Goal: Task Accomplishment & Management: Manage account settings

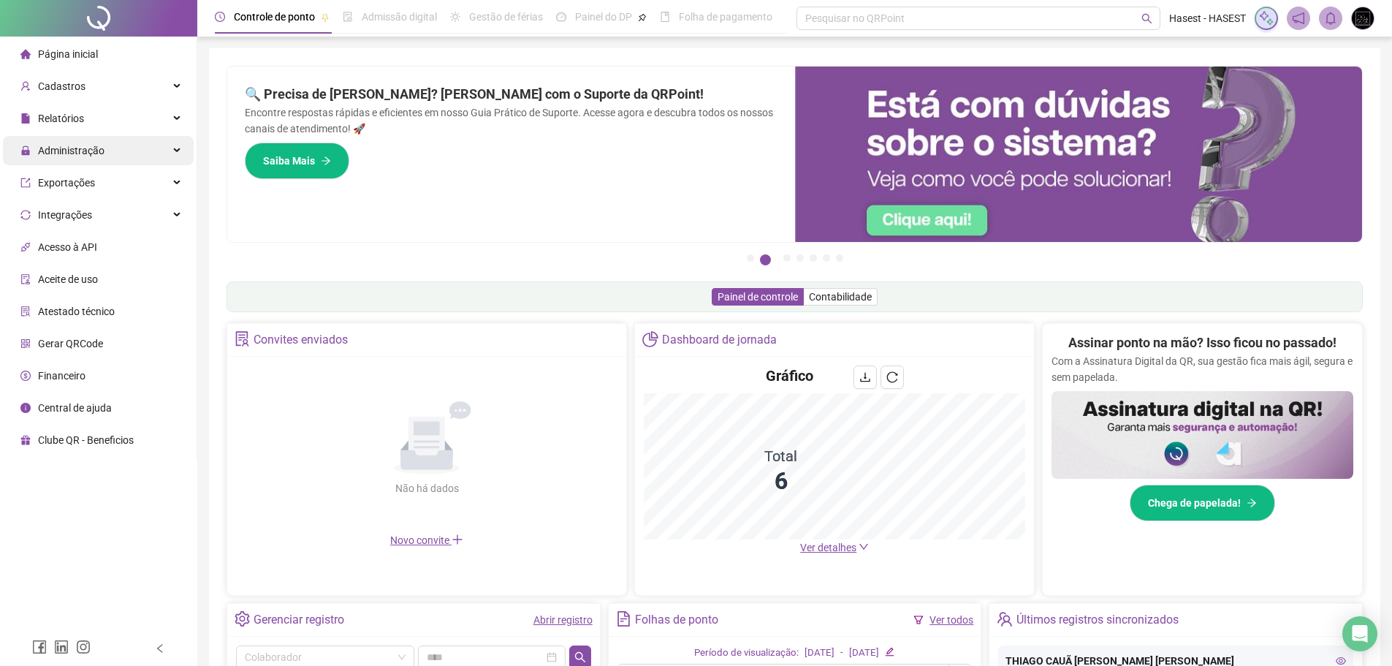
click at [176, 145] on div "Administração" at bounding box center [98, 150] width 191 height 29
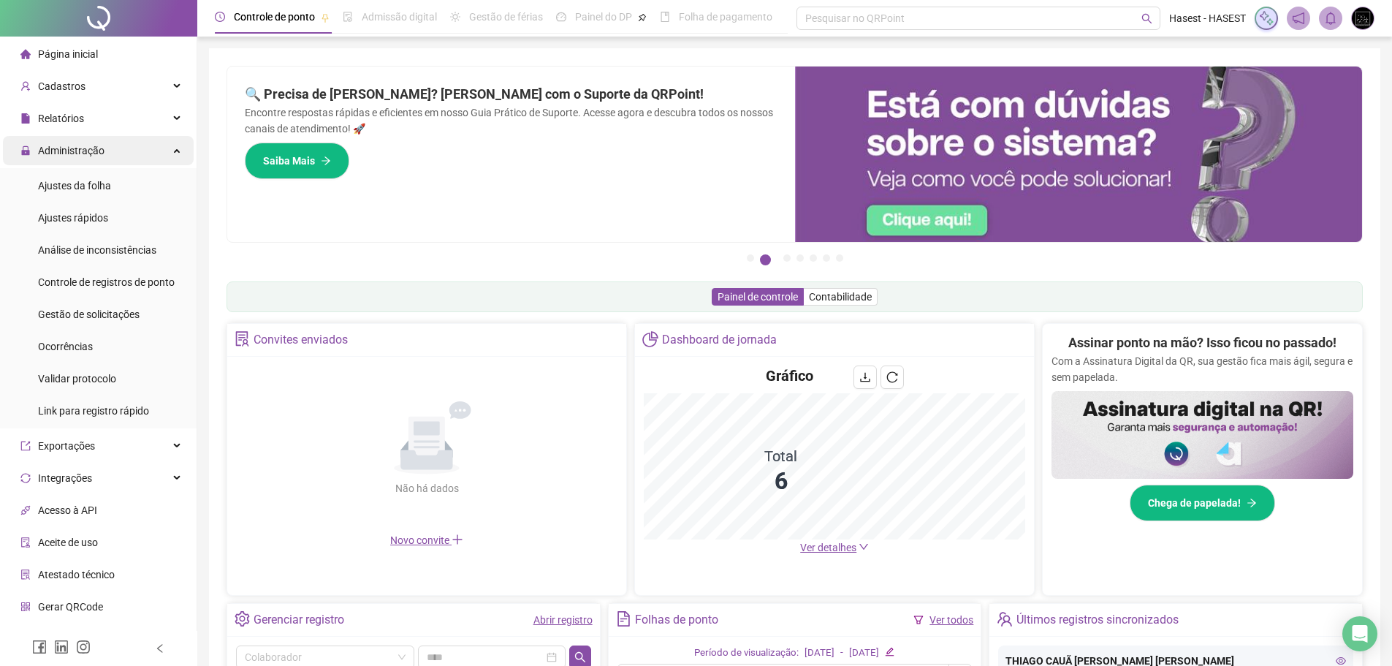
click at [176, 145] on div "Administração" at bounding box center [98, 150] width 191 height 29
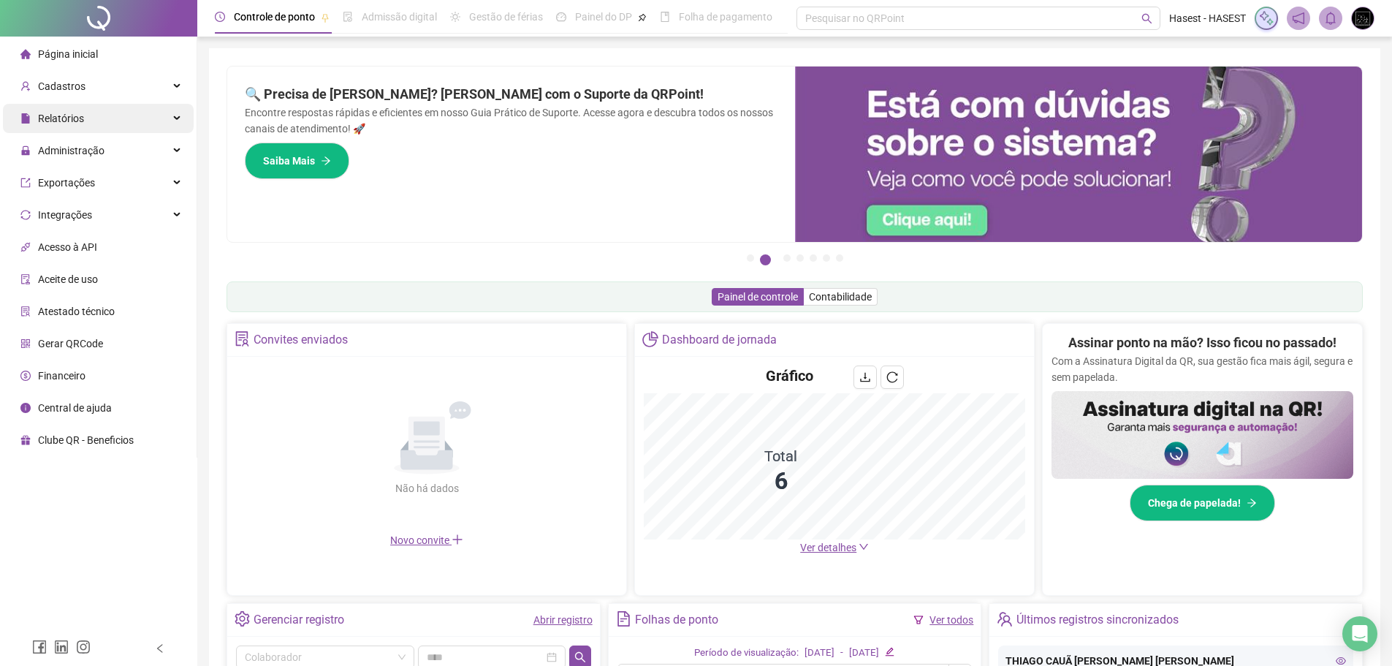
click at [175, 118] on icon at bounding box center [178, 118] width 7 height 0
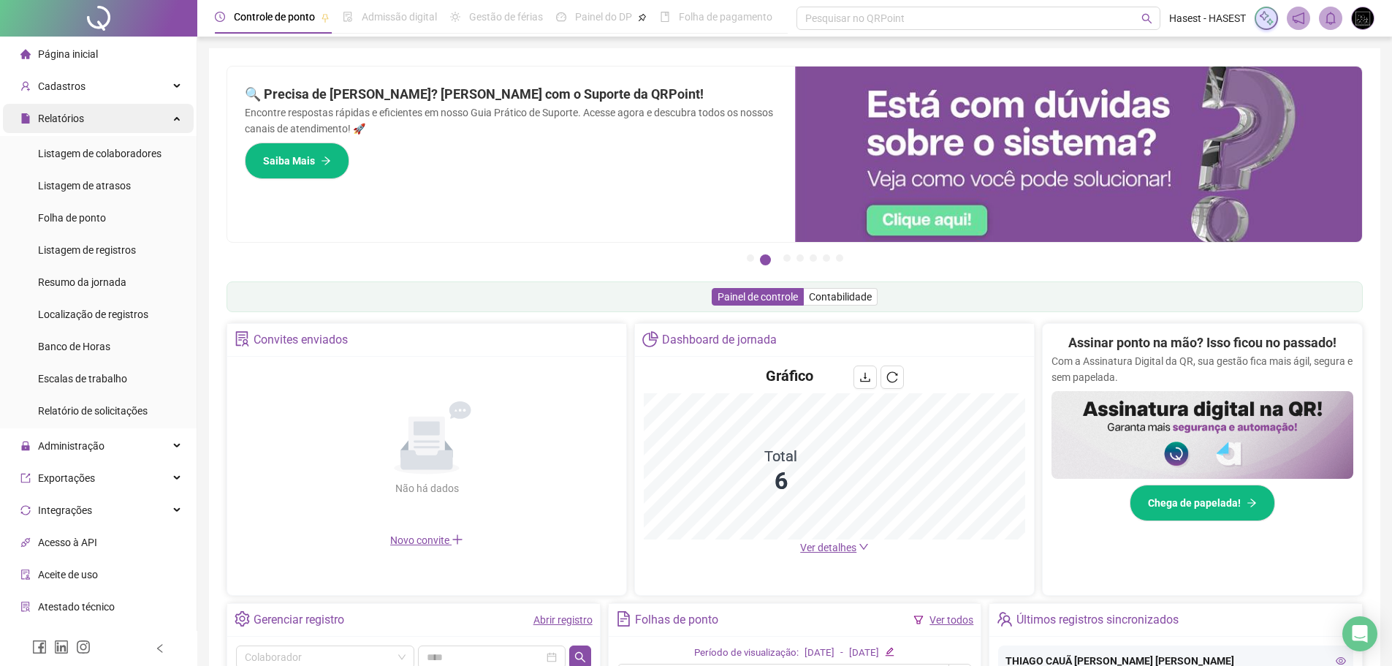
click at [173, 115] on div "Relatórios" at bounding box center [98, 118] width 191 height 29
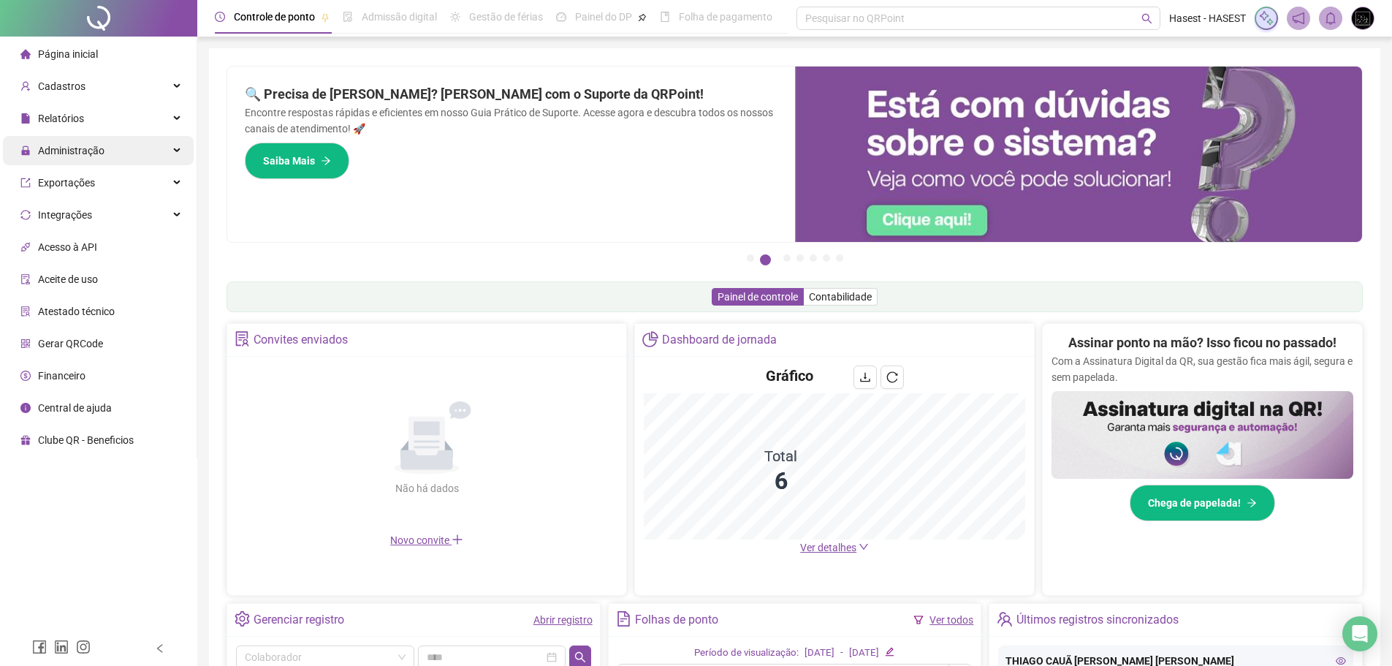
click at [183, 148] on div "Administração" at bounding box center [98, 150] width 191 height 29
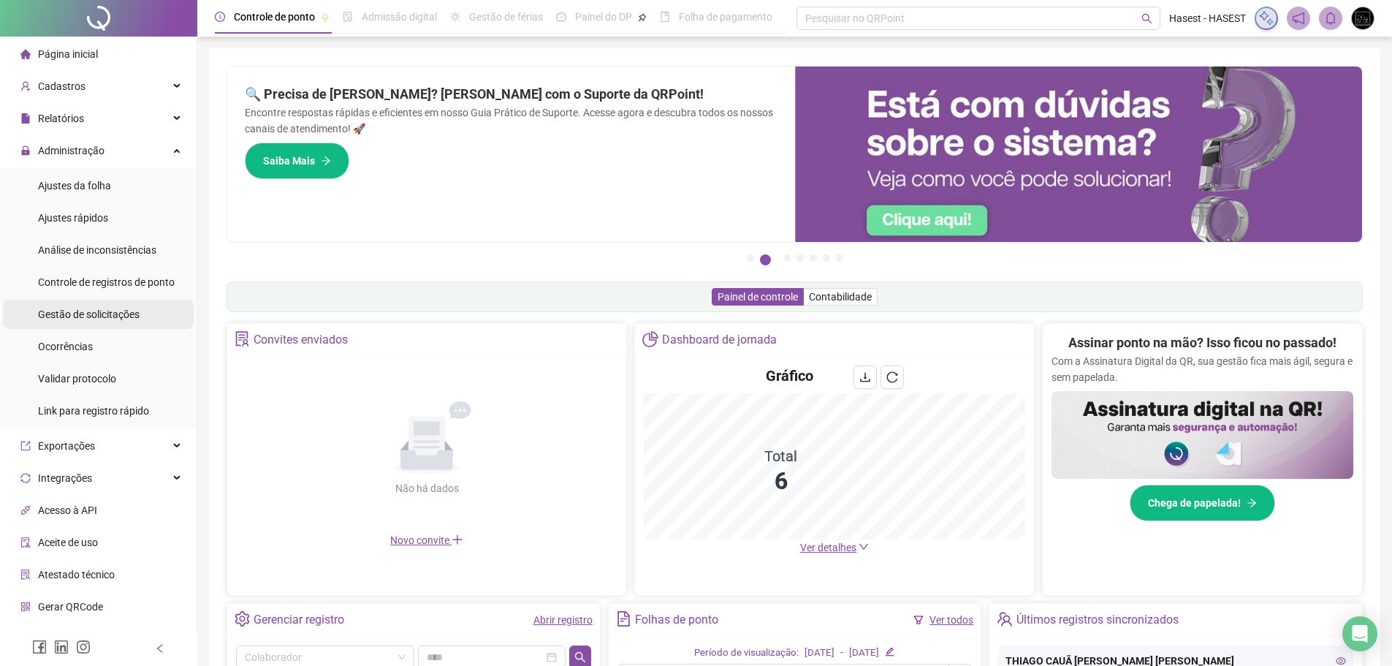
click at [121, 308] on span "Gestão de solicitações" at bounding box center [89, 314] width 102 height 12
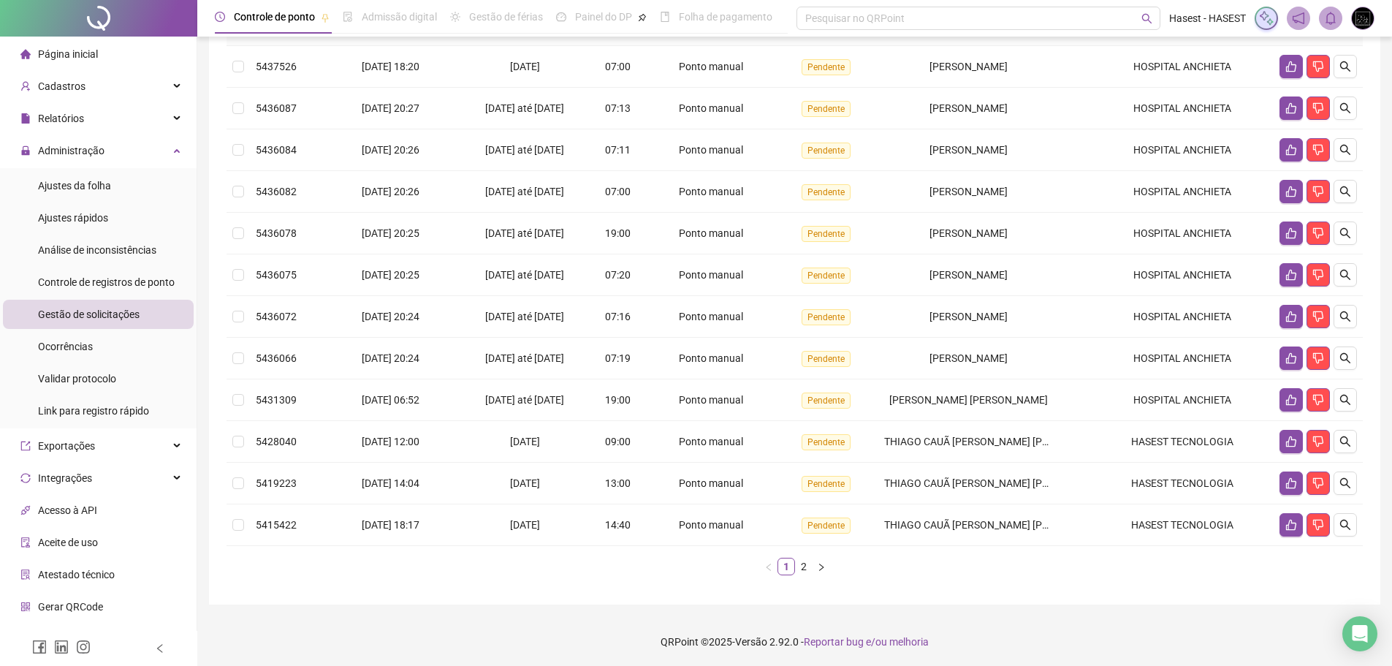
scroll to position [190, 0]
click at [802, 566] on link "2" at bounding box center [804, 565] width 16 height 16
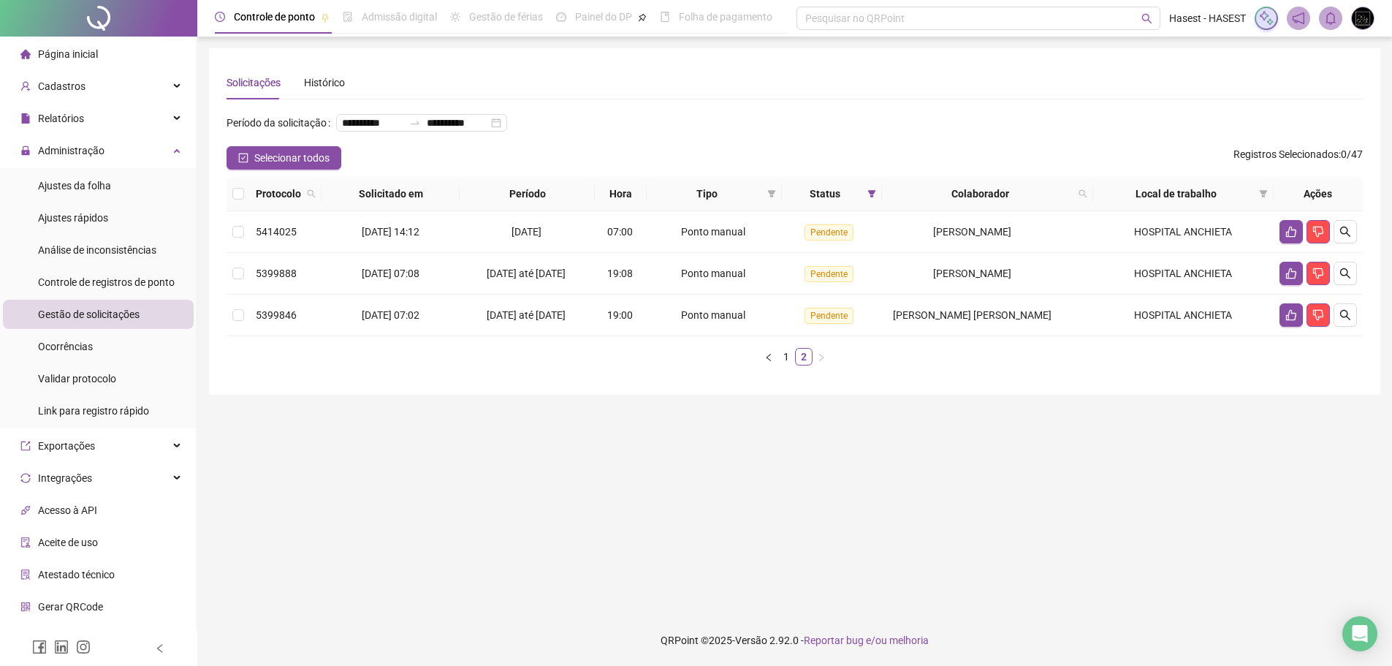
scroll to position [0, 0]
click at [1302, 321] on icon "like" at bounding box center [1302, 315] width 12 height 12
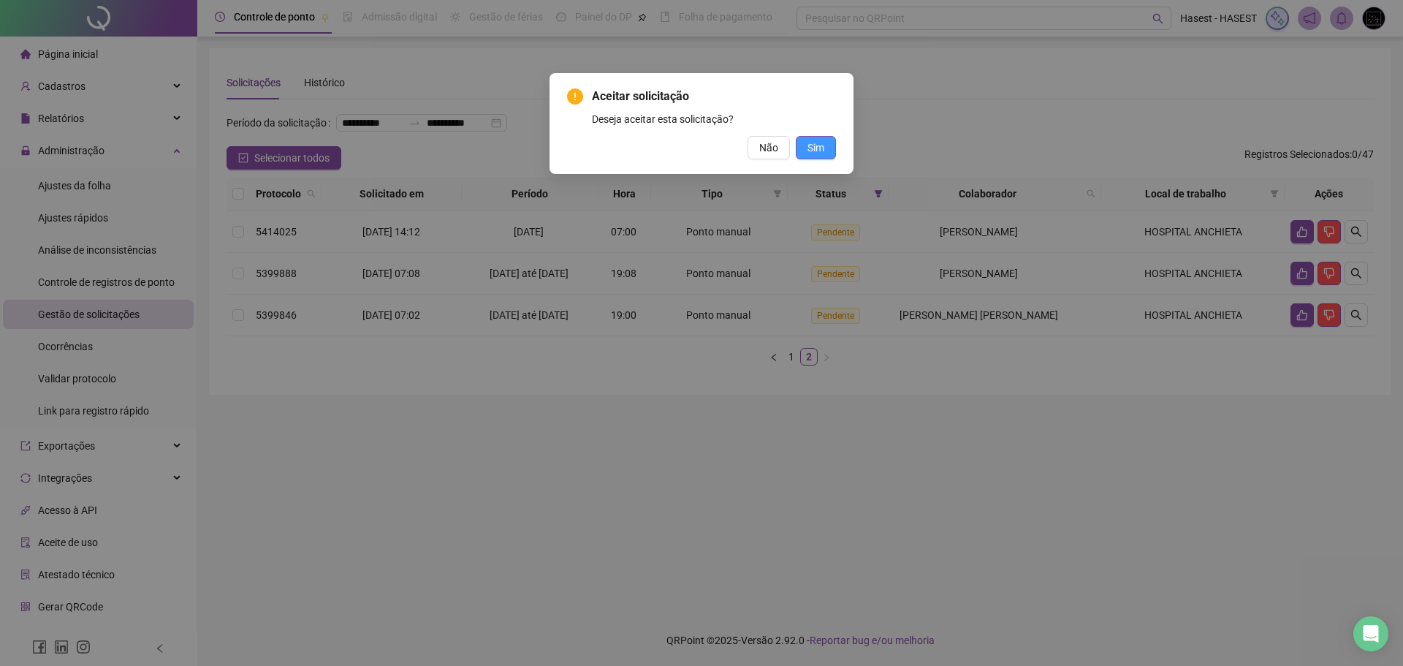
click at [816, 148] on span "Sim" at bounding box center [815, 148] width 17 height 16
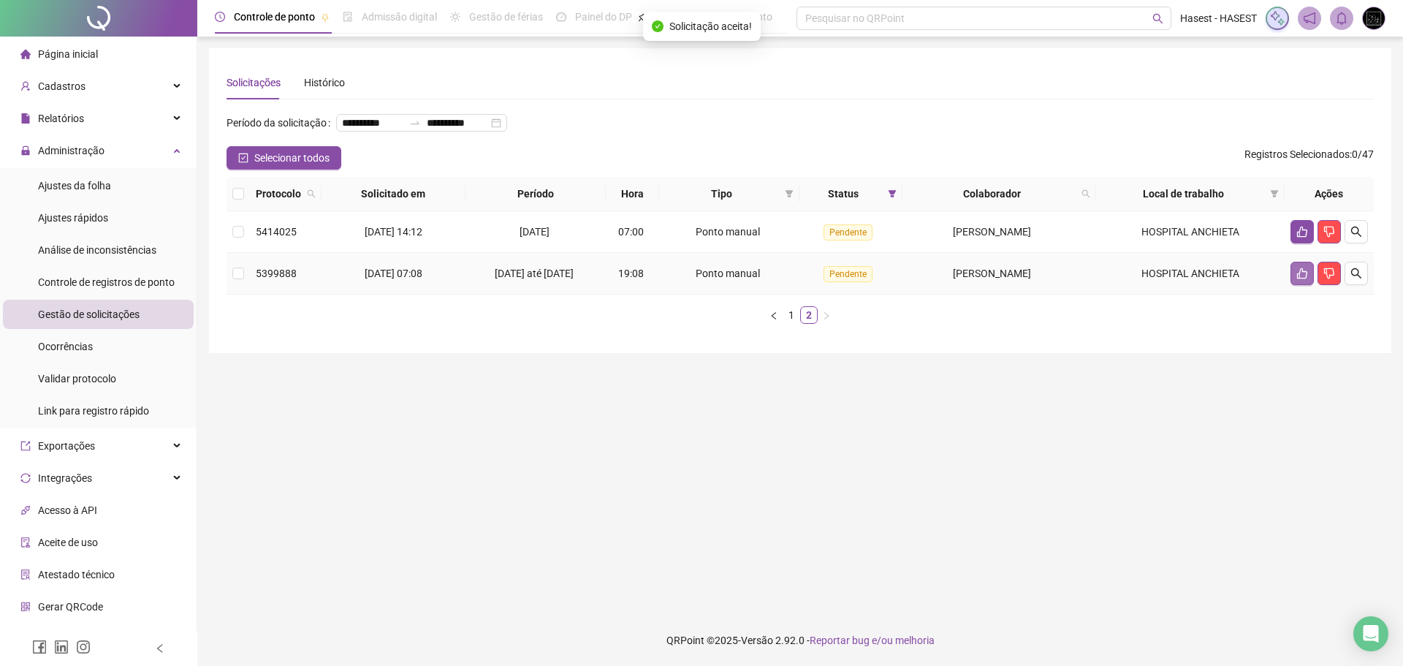
click at [1303, 285] on button "button" at bounding box center [1301, 273] width 23 height 23
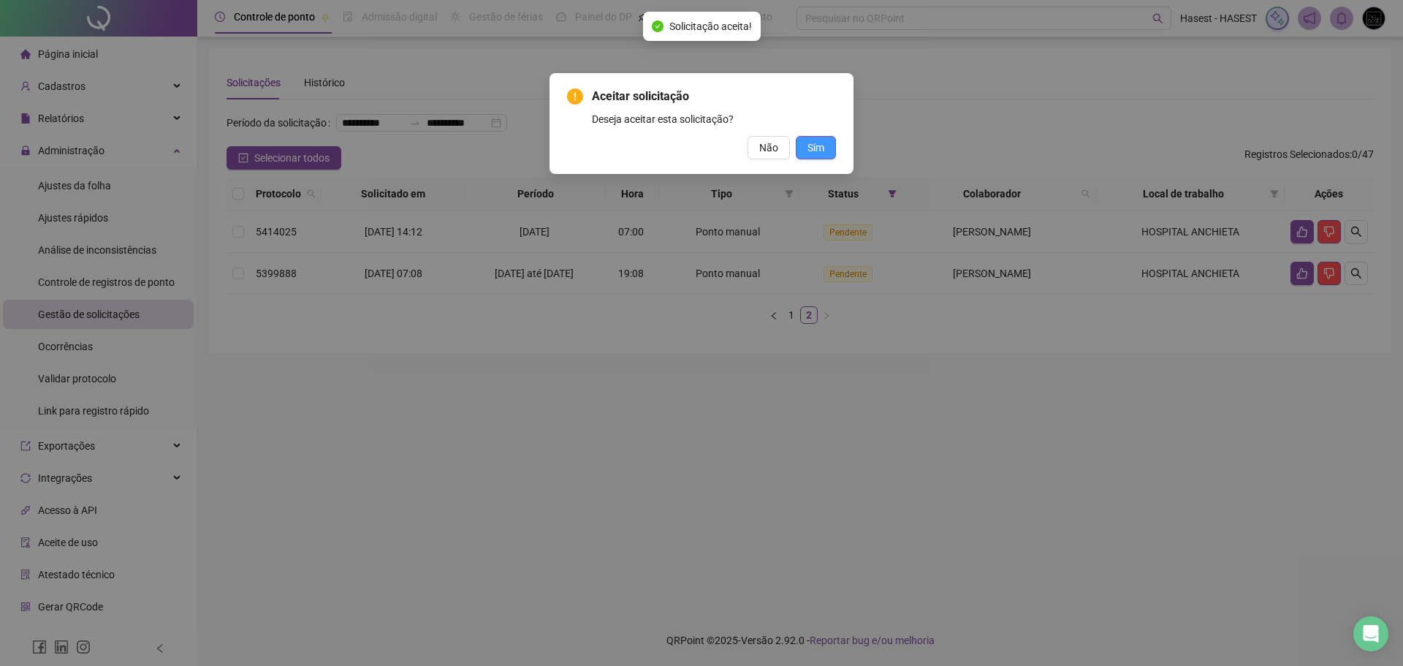
click at [818, 149] on span "Sim" at bounding box center [815, 148] width 17 height 16
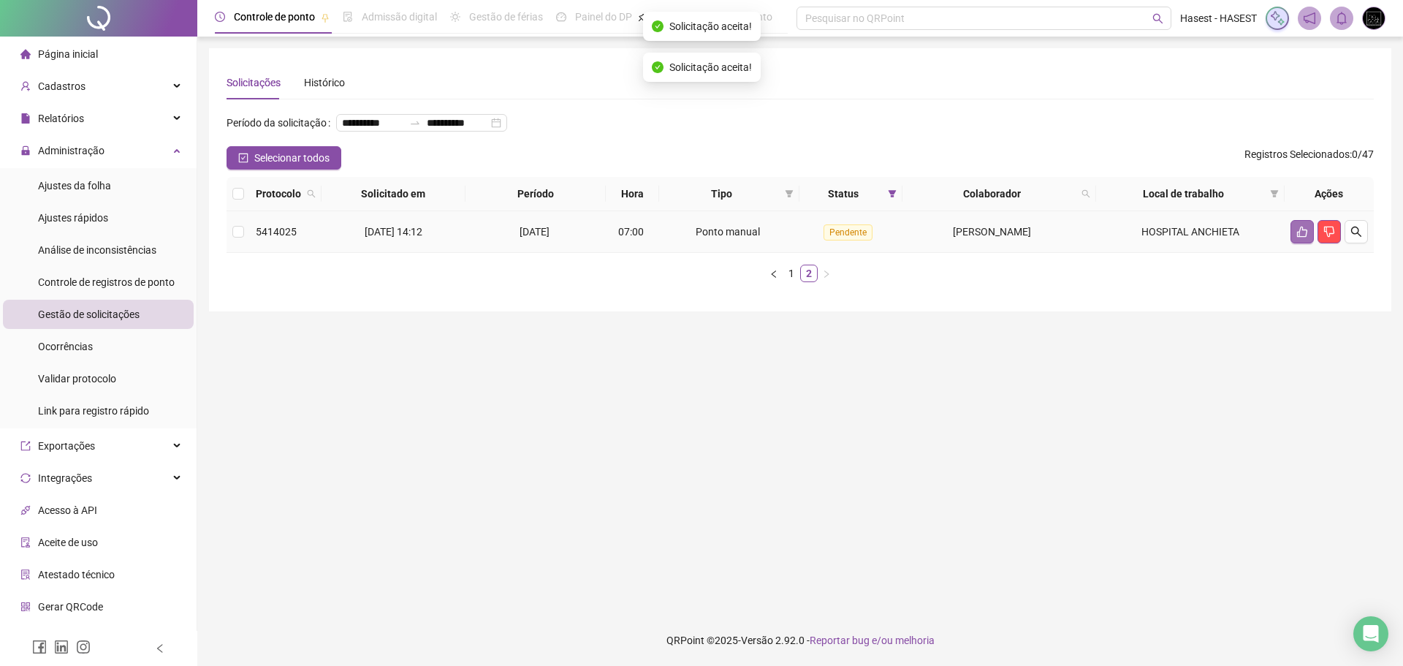
click at [1308, 243] on button "button" at bounding box center [1301, 231] width 23 height 23
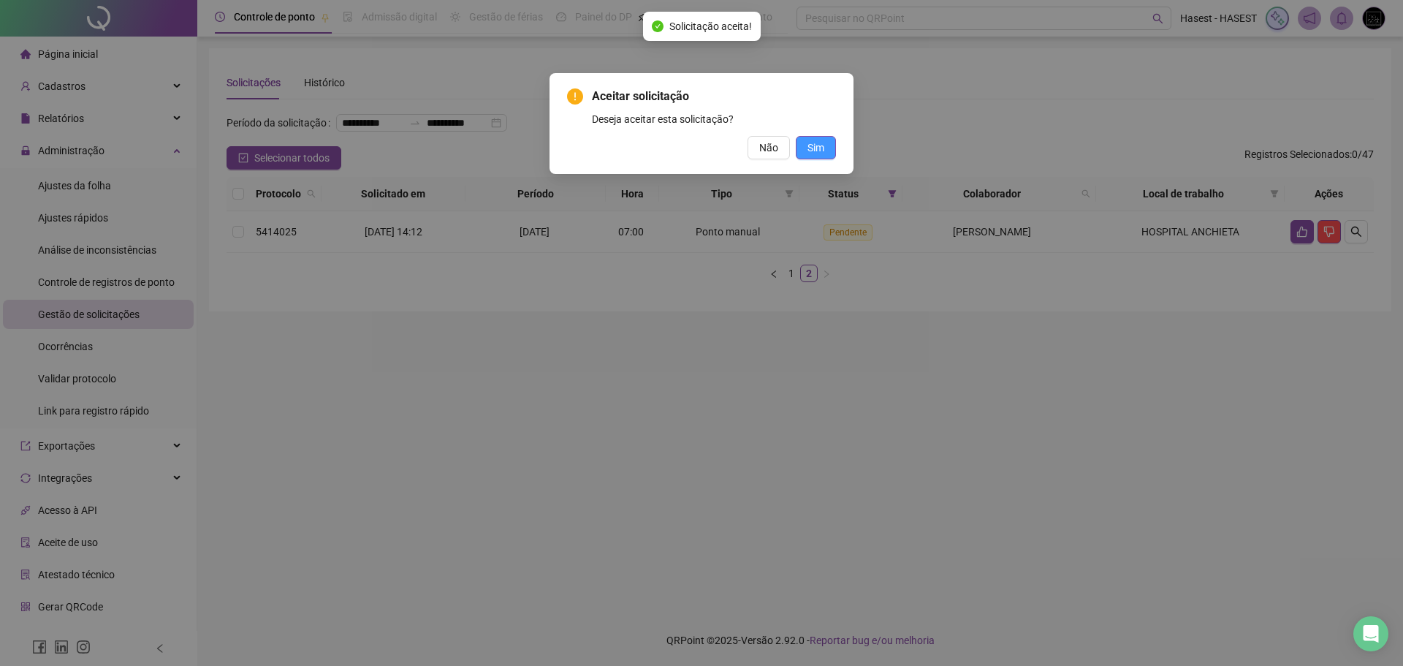
click at [816, 148] on span "Sim" at bounding box center [815, 148] width 17 height 16
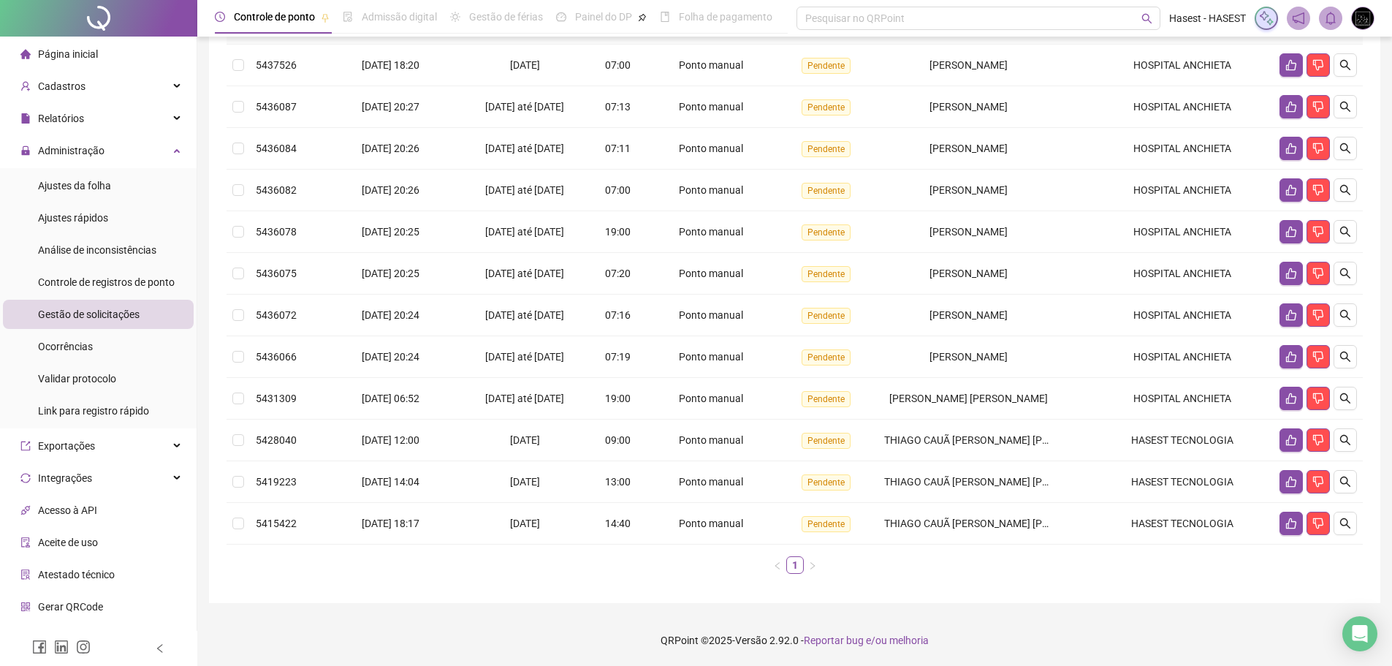
scroll to position [190, 0]
click at [1287, 528] on icon "like" at bounding box center [1291, 523] width 10 height 11
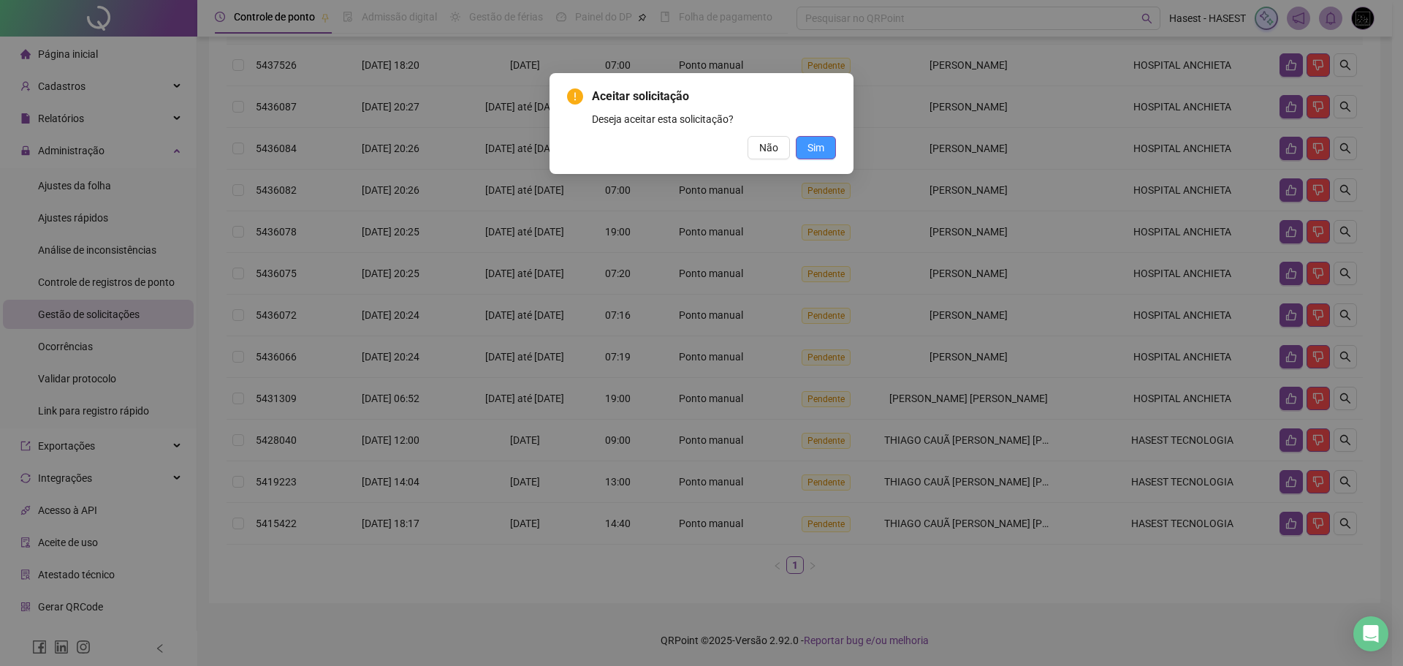
click at [824, 148] on button "Sim" at bounding box center [816, 147] width 40 height 23
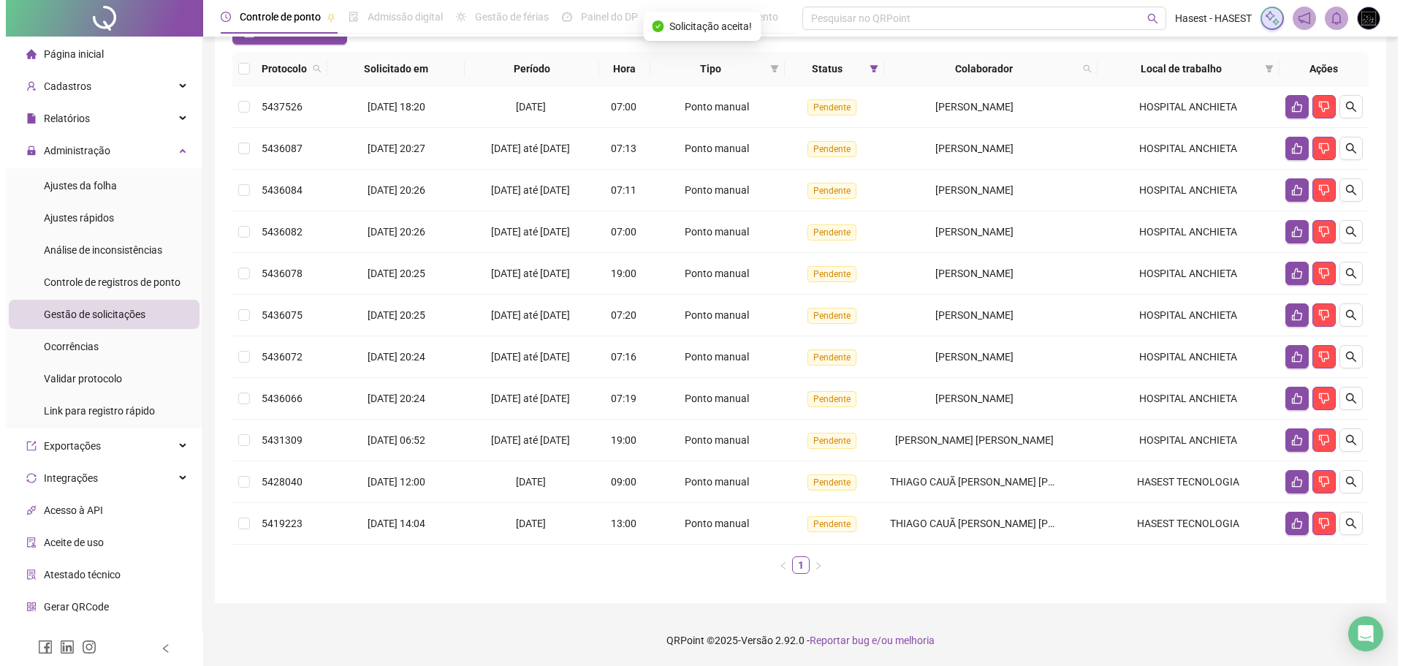
scroll to position [148, 0]
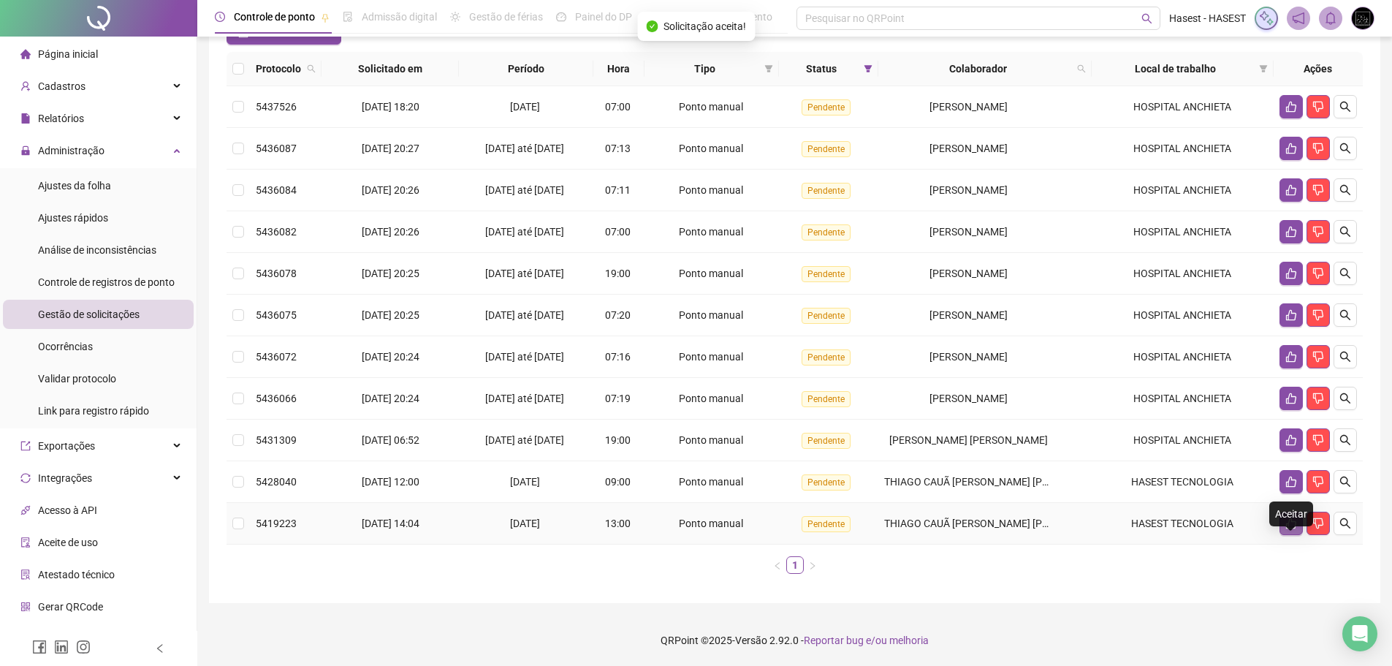
click at [1290, 528] on icon "like" at bounding box center [1291, 523] width 12 height 12
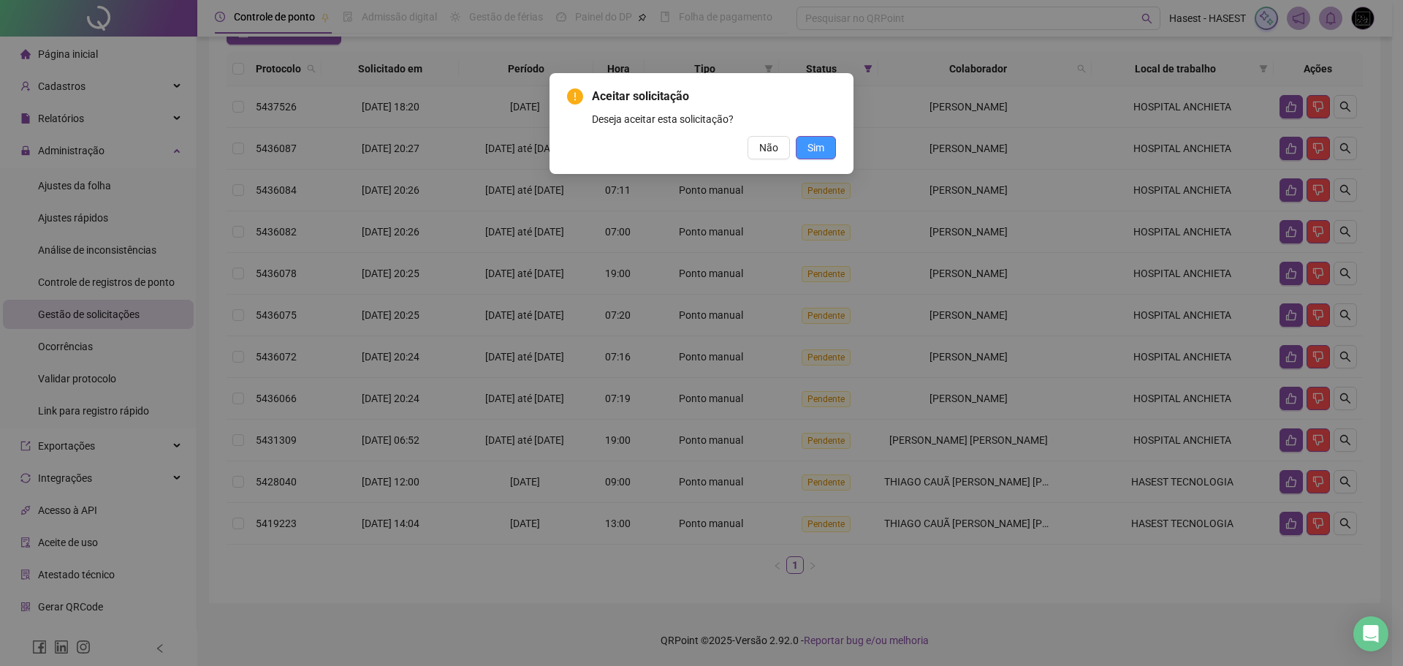
click at [824, 156] on button "Sim" at bounding box center [816, 147] width 40 height 23
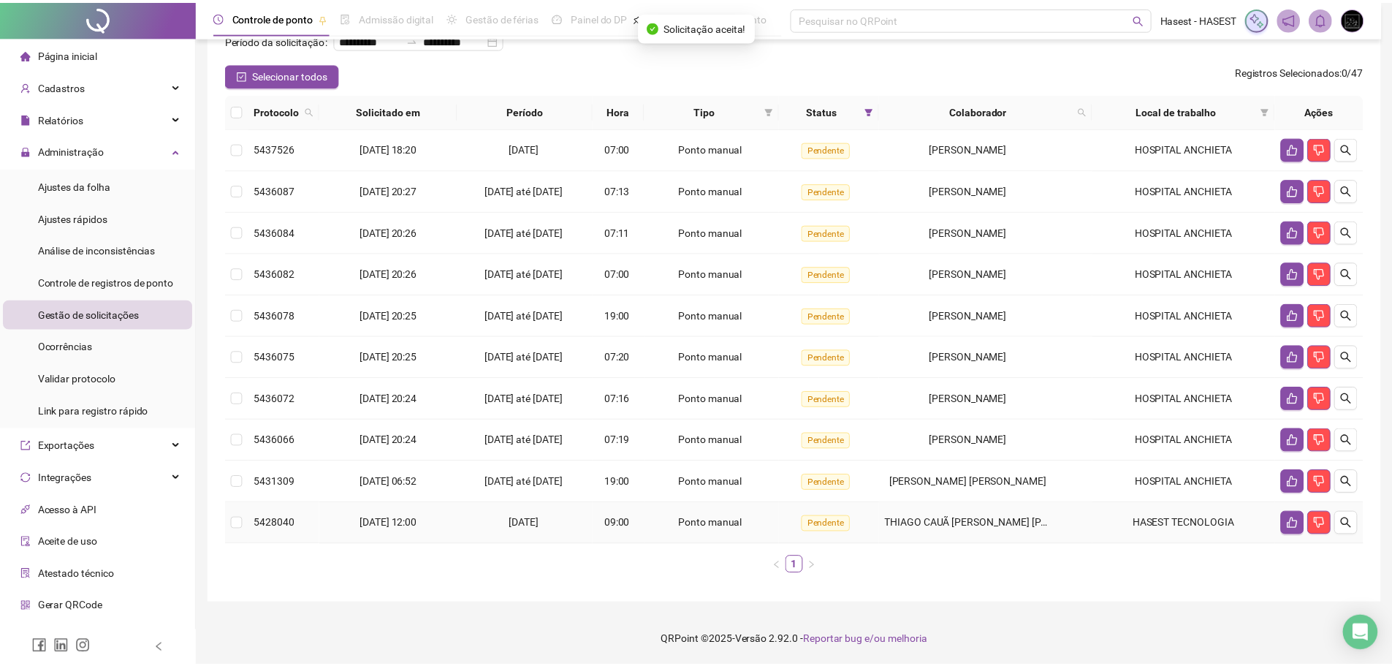
scroll to position [107, 0]
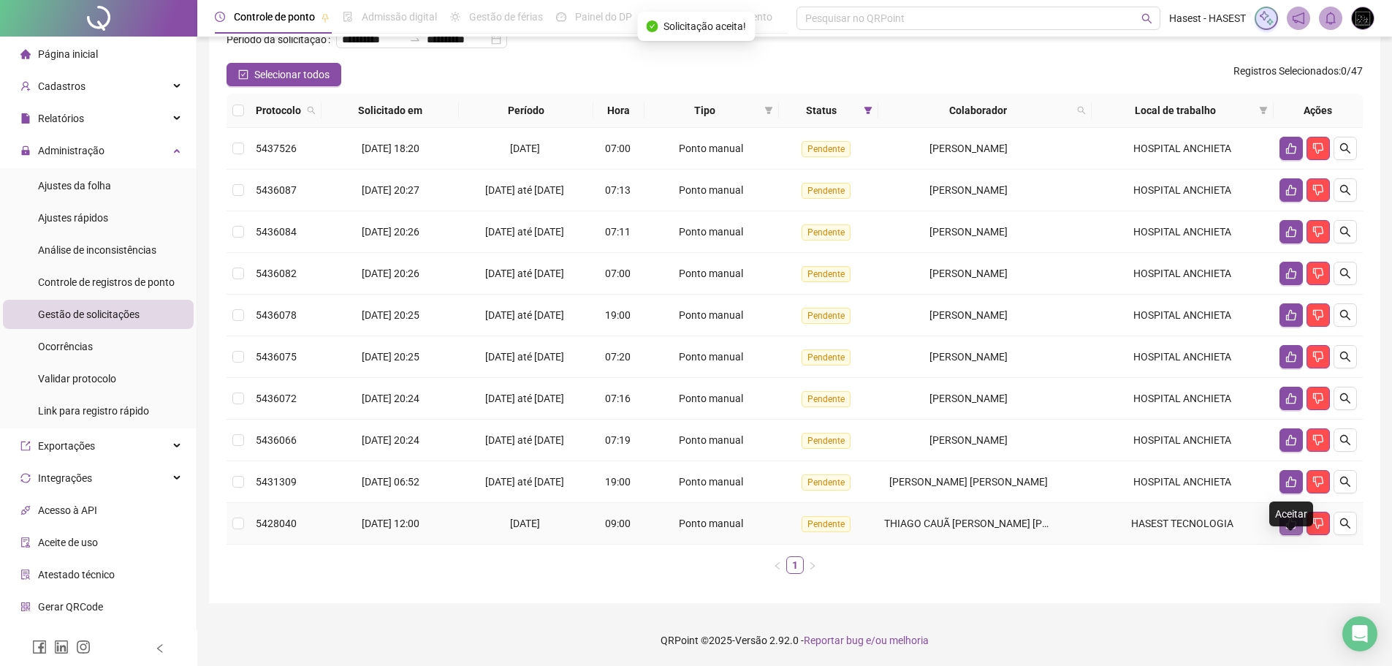
click at [1285, 522] on icon "like" at bounding box center [1291, 523] width 12 height 12
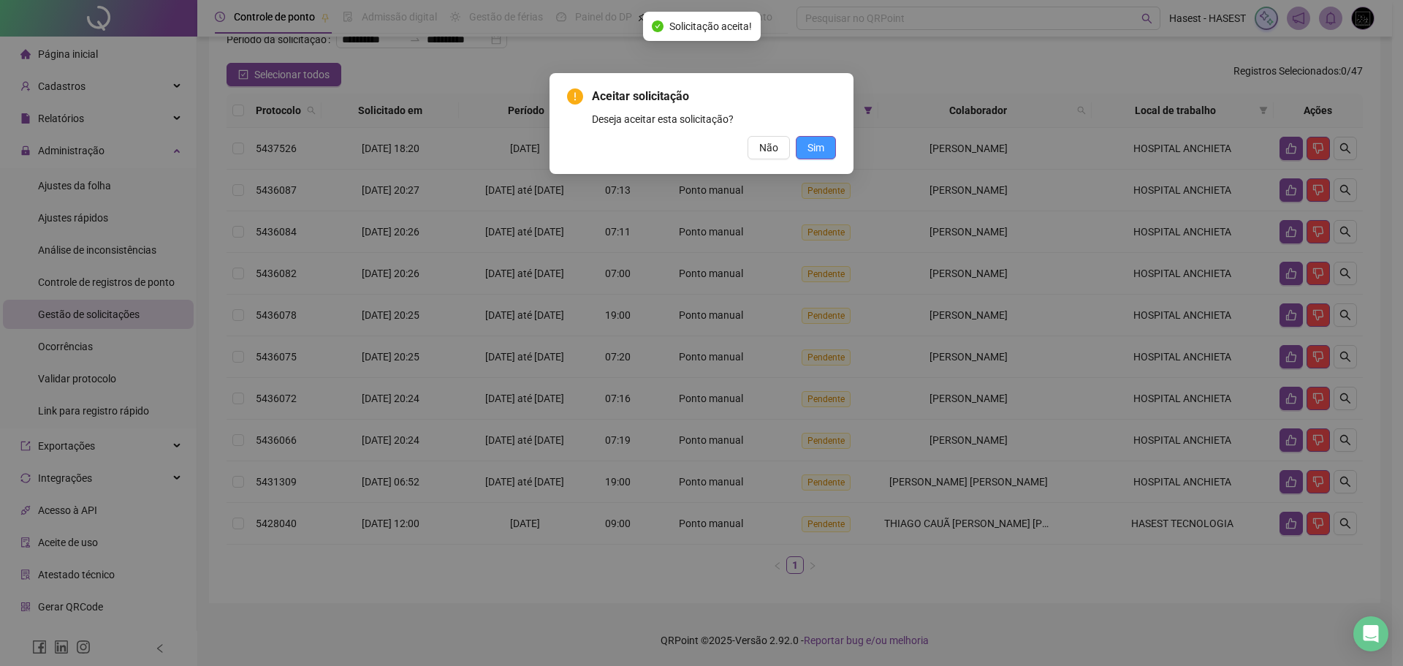
click at [813, 147] on span "Sim" at bounding box center [815, 148] width 17 height 16
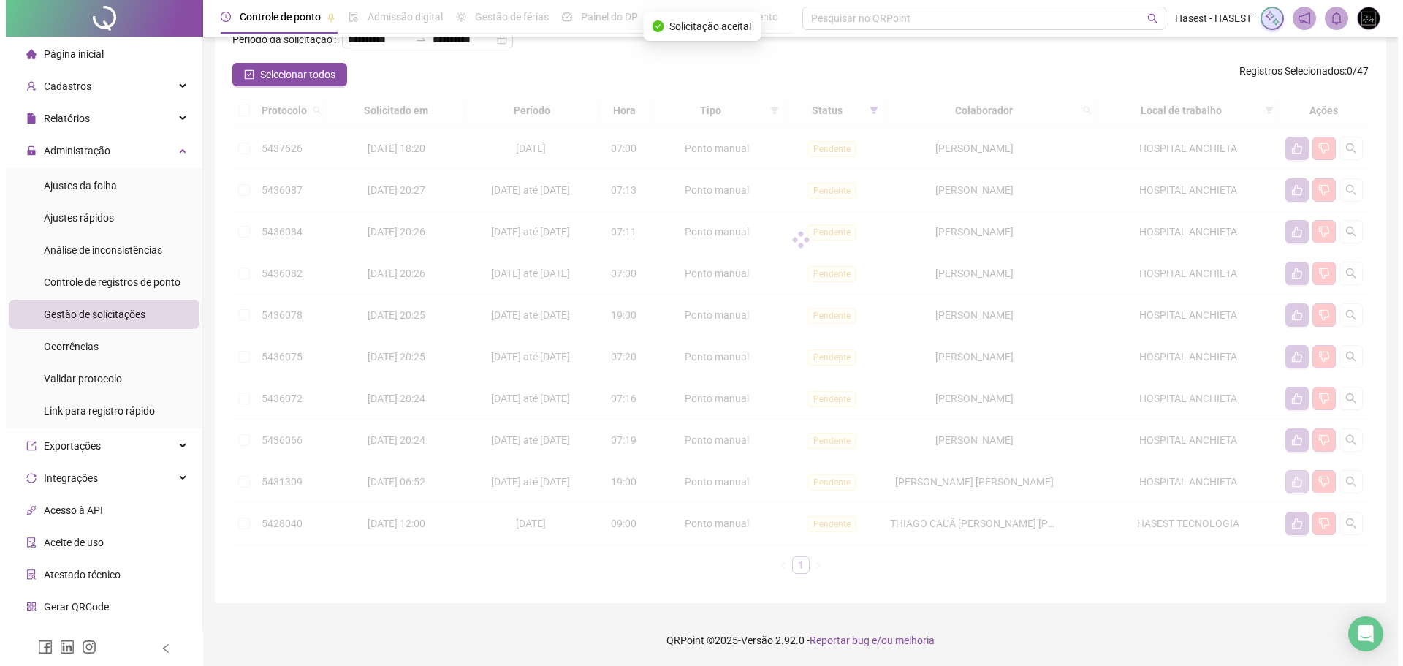
scroll to position [65, 0]
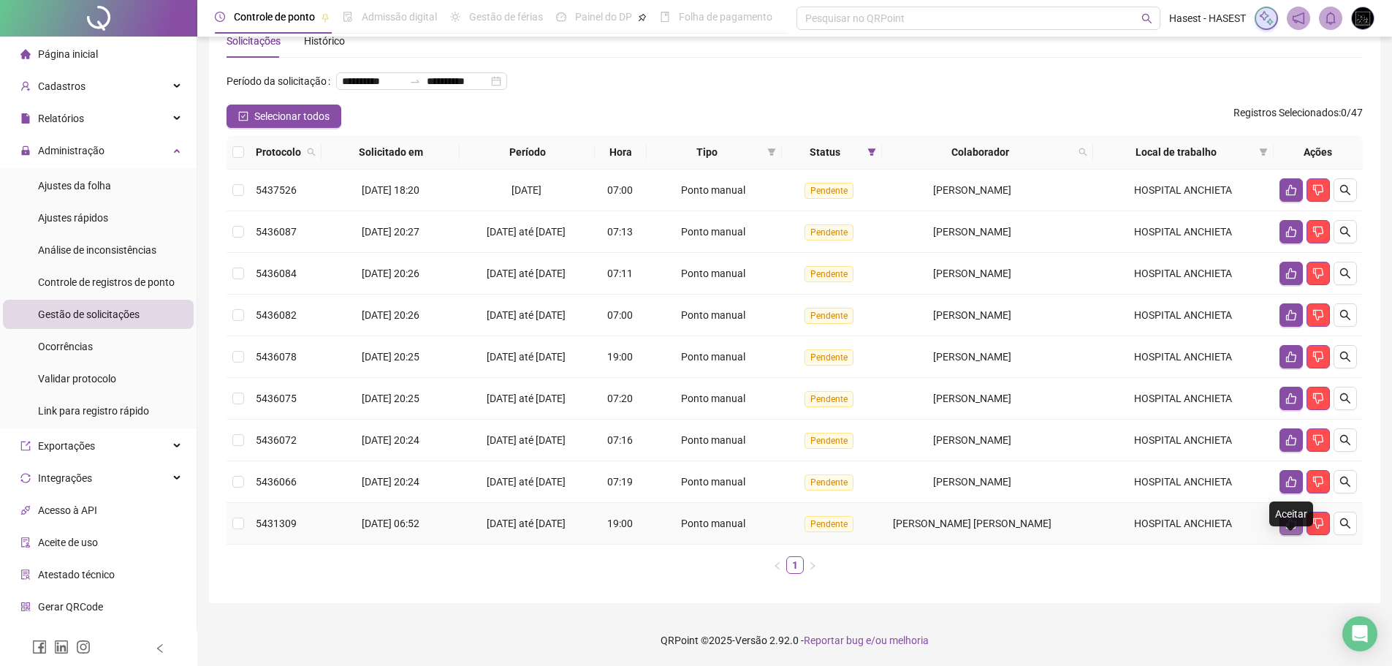
click at [1289, 525] on icon "like" at bounding box center [1291, 523] width 12 height 12
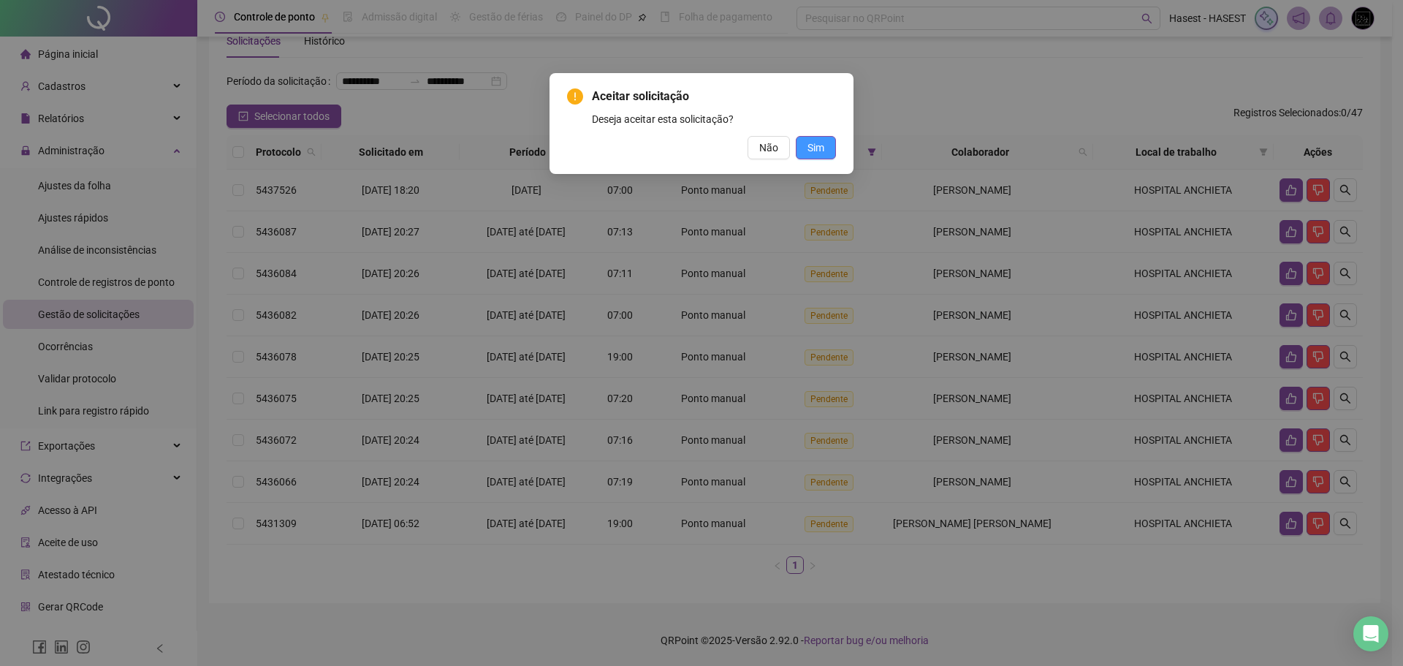
click at [807, 146] on span "Sim" at bounding box center [815, 148] width 17 height 16
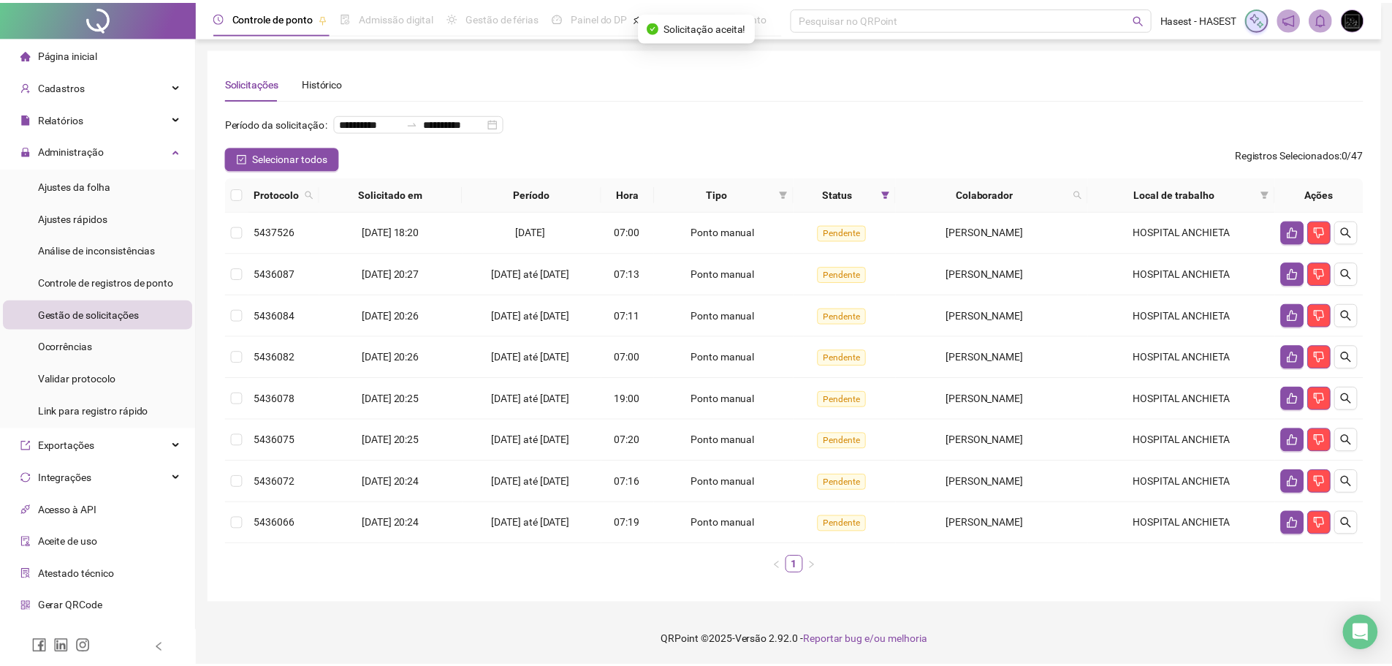
scroll to position [23, 0]
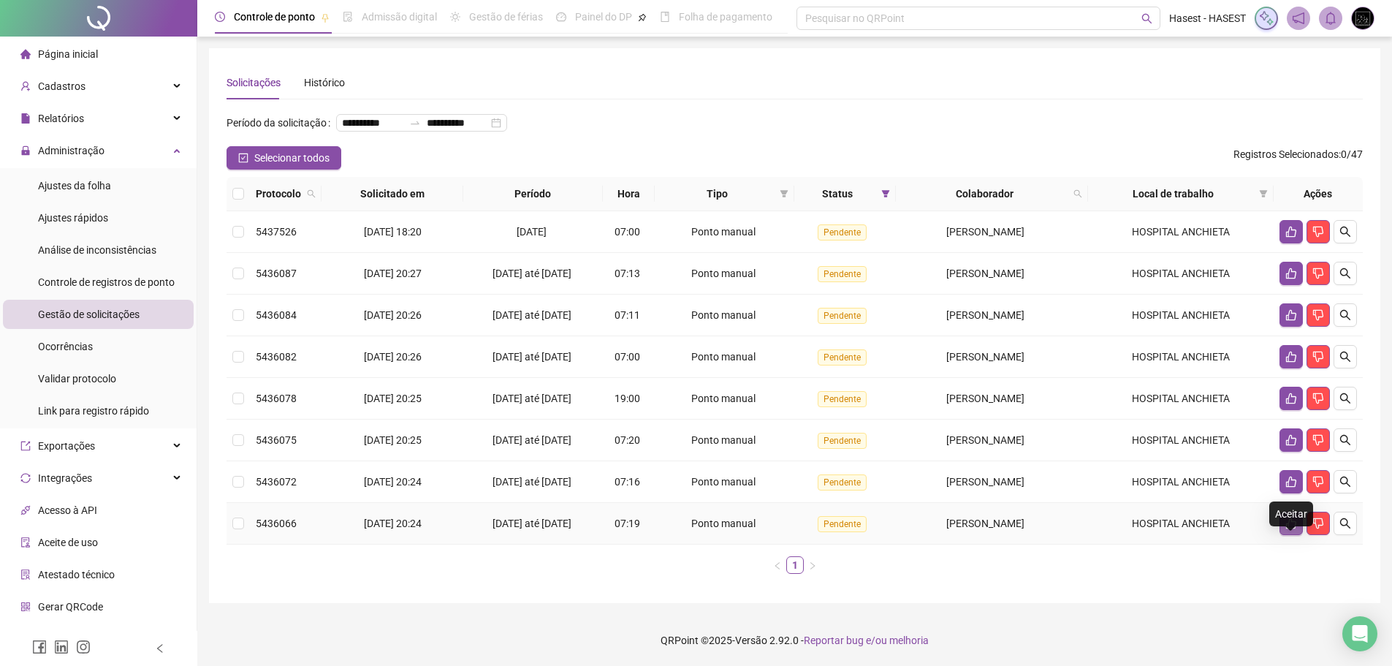
click at [1287, 523] on icon "like" at bounding box center [1291, 523] width 10 height 11
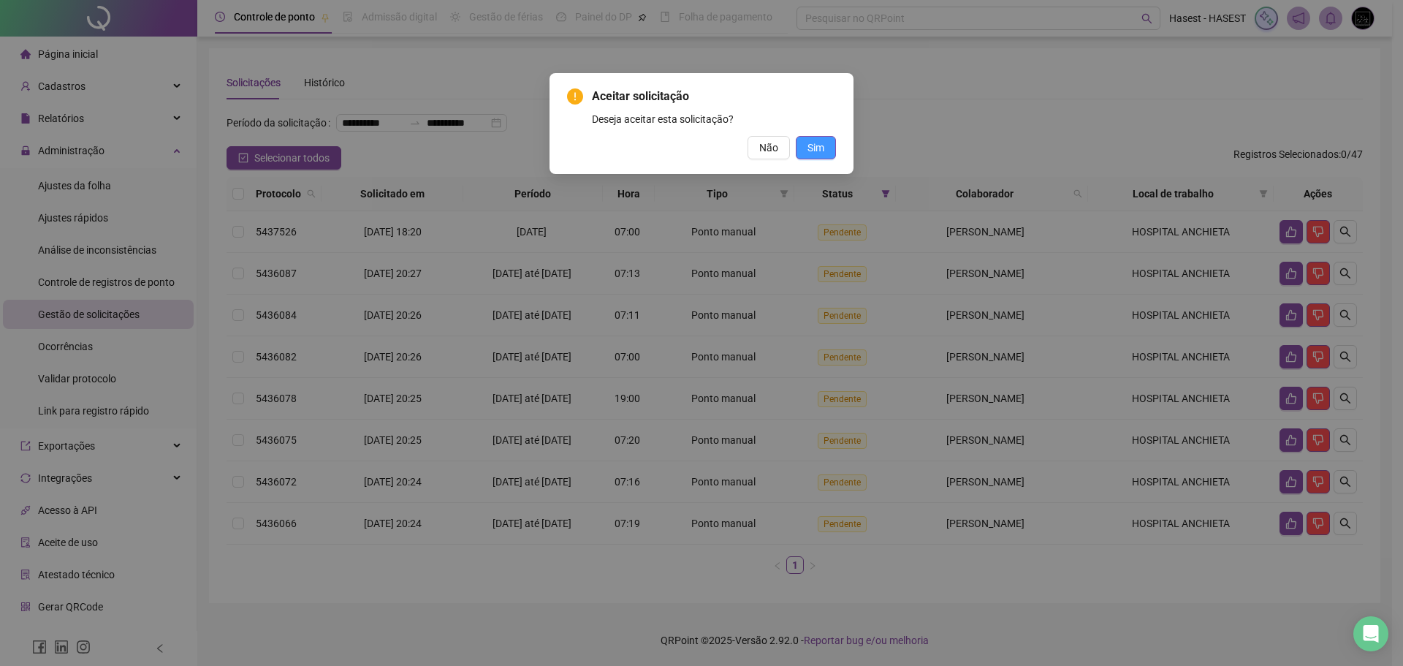
click at [818, 147] on span "Sim" at bounding box center [815, 148] width 17 height 16
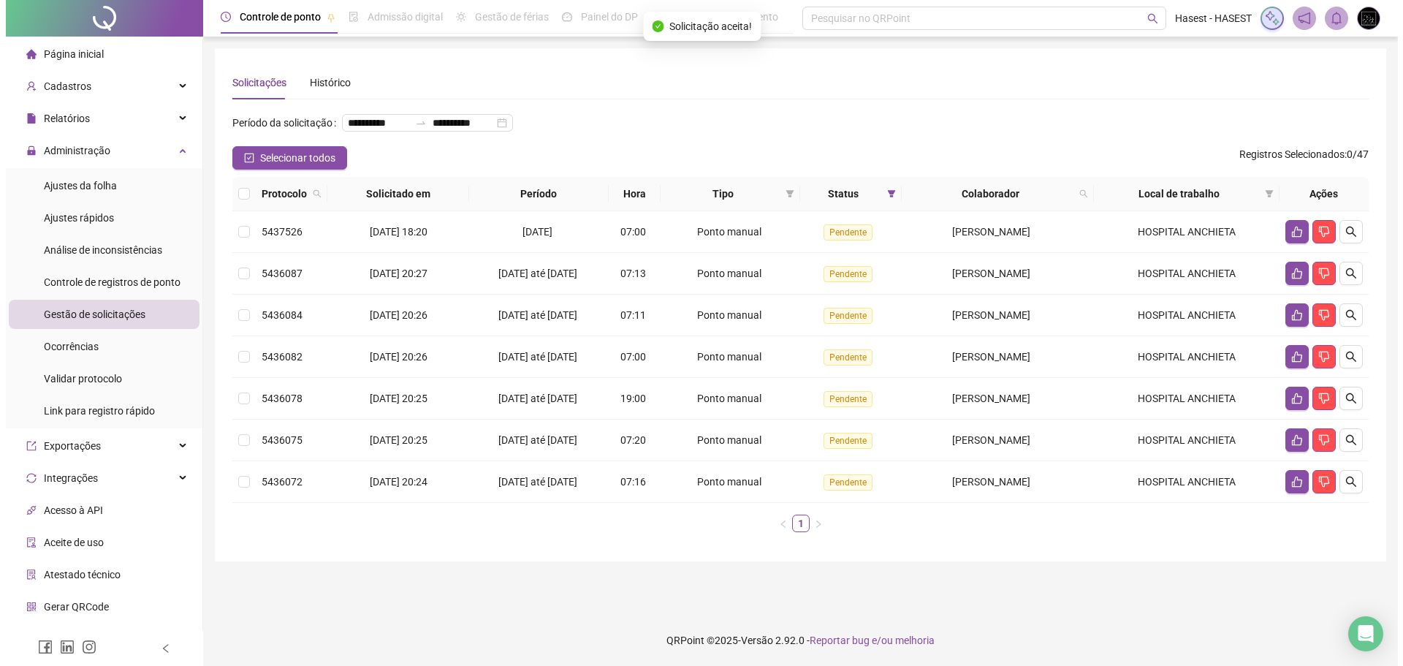
scroll to position [0, 0]
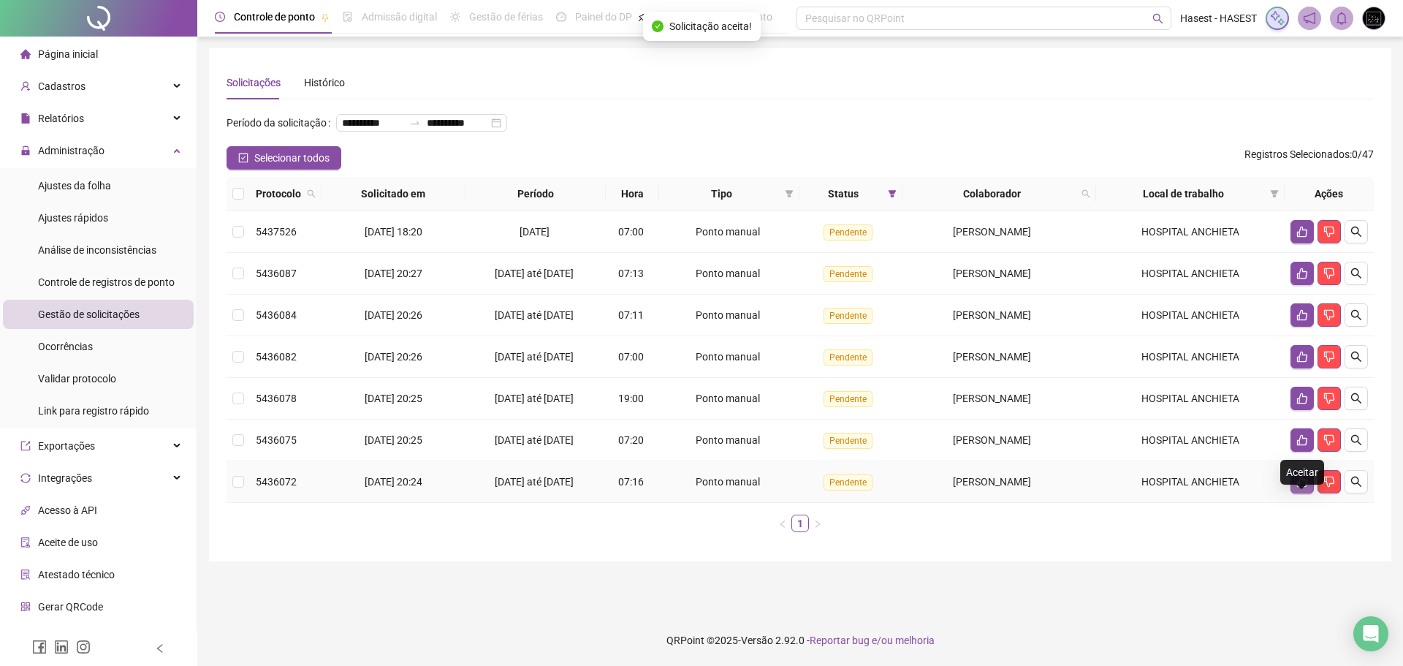
click at [1301, 487] on icon "like" at bounding box center [1302, 482] width 12 height 12
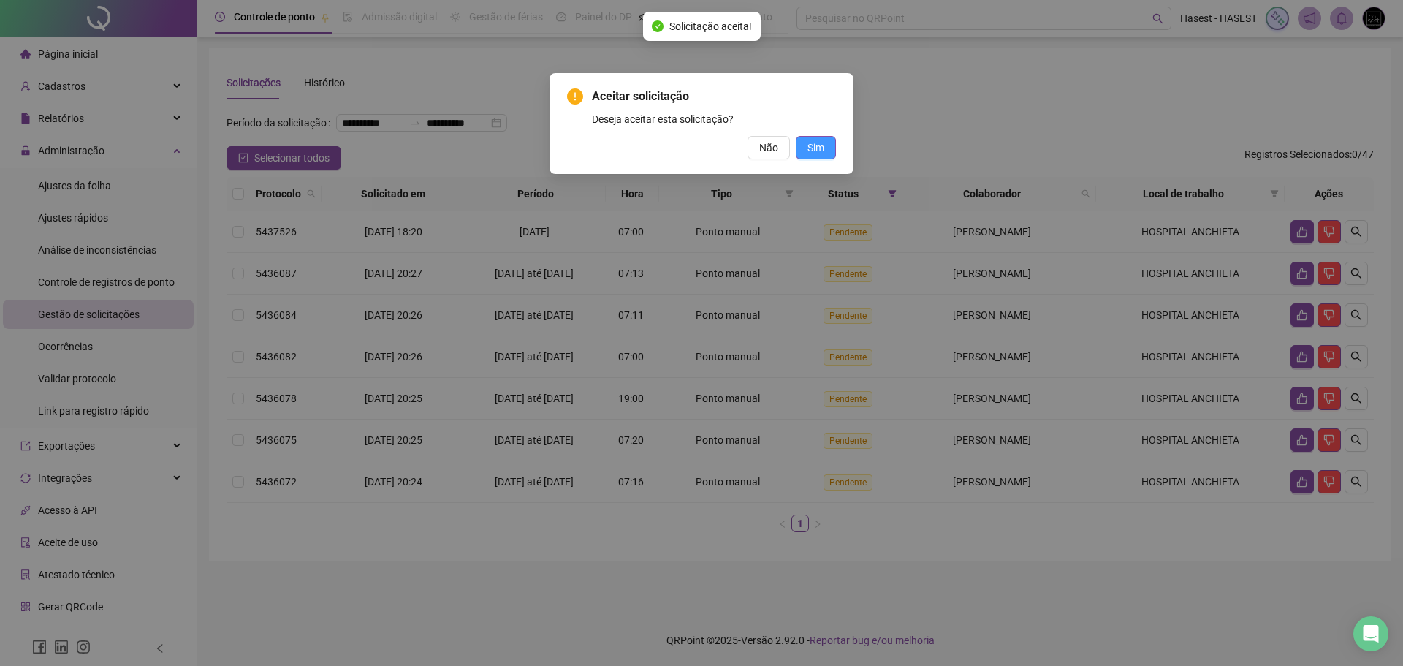
click at [804, 149] on button "Sim" at bounding box center [816, 147] width 40 height 23
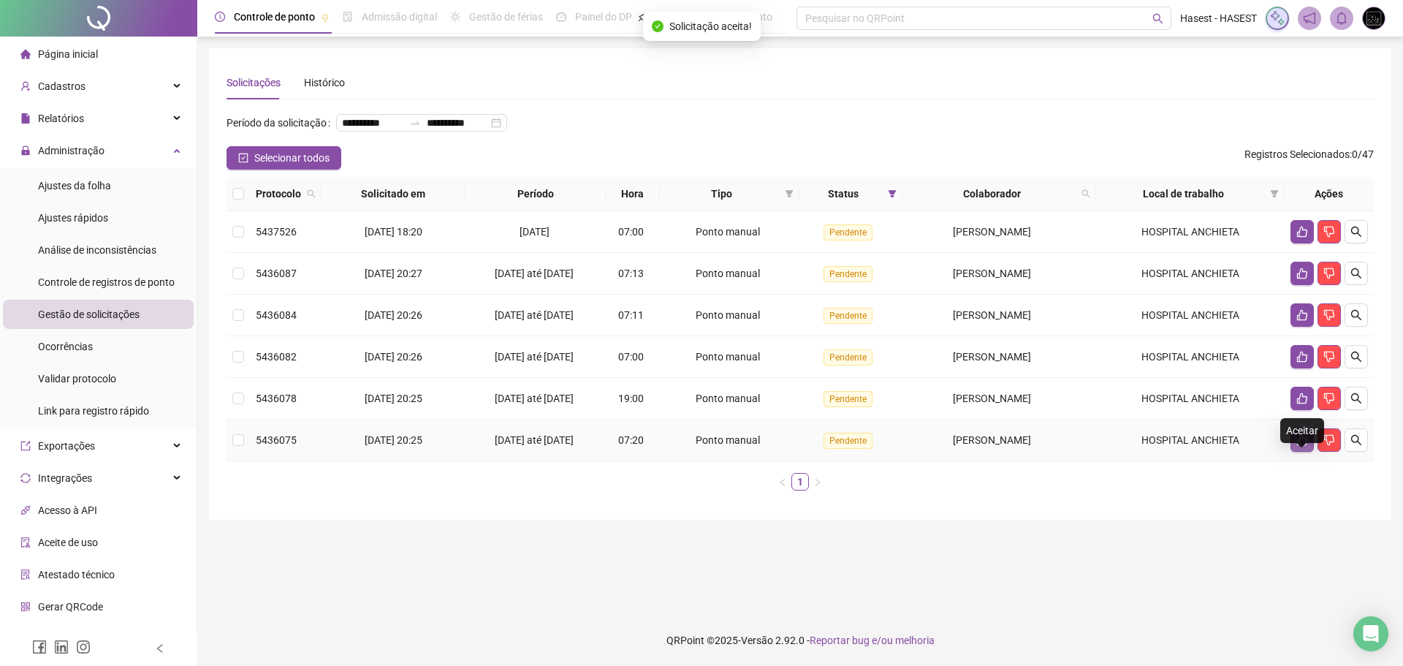
click at [1298, 446] on icon "like" at bounding box center [1302, 440] width 10 height 11
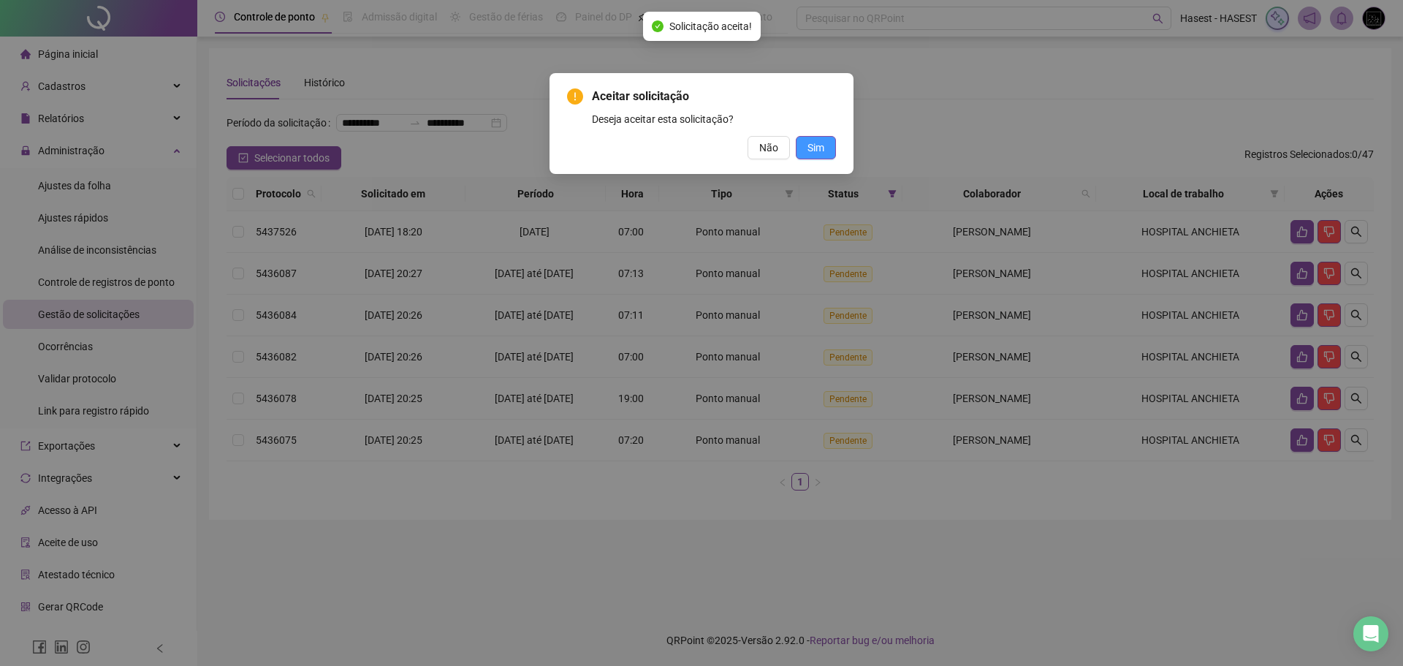
click at [815, 150] on span "Sim" at bounding box center [815, 148] width 17 height 16
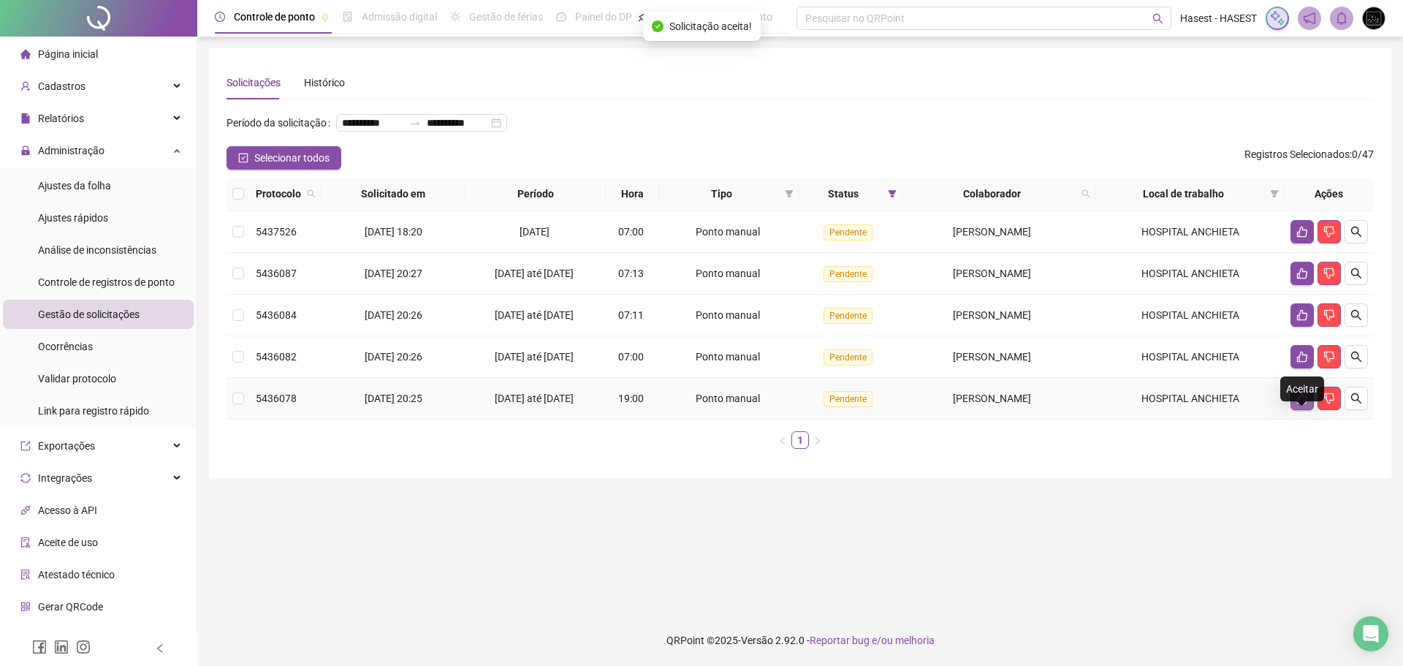
click at [1304, 404] on icon "like" at bounding box center [1302, 398] width 12 height 12
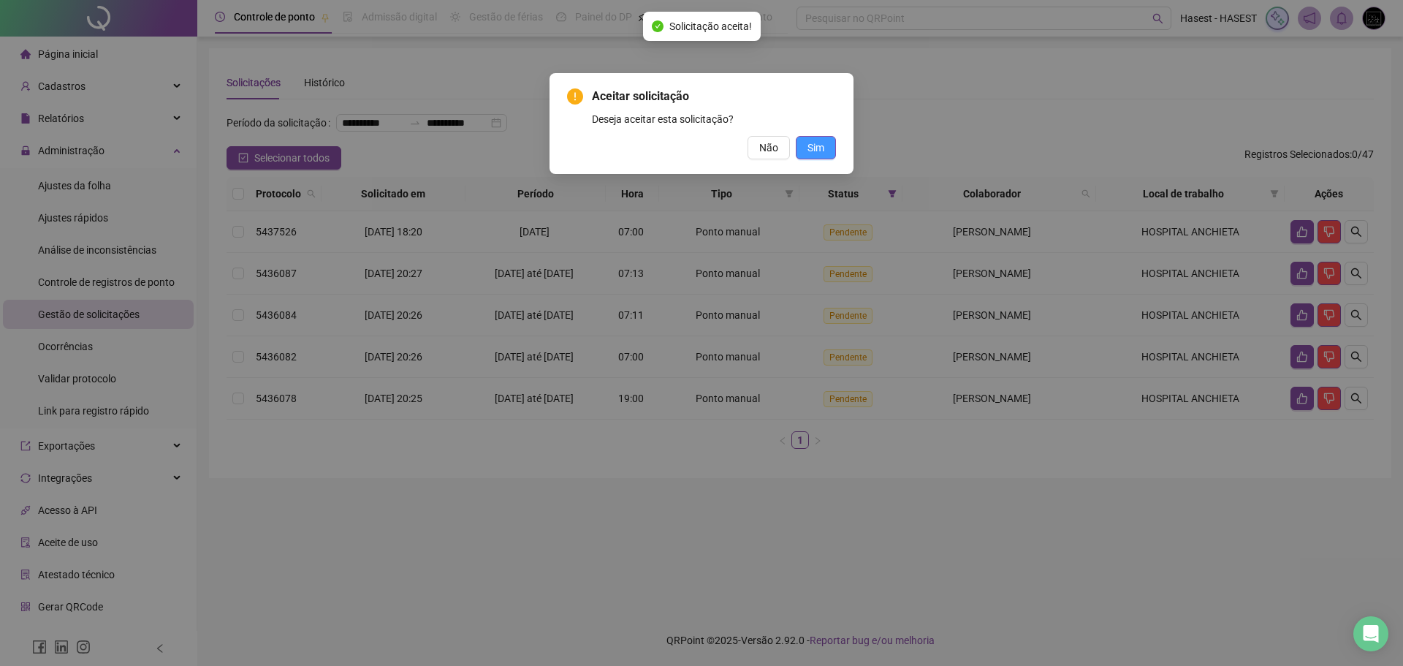
click at [821, 148] on span "Sim" at bounding box center [815, 148] width 17 height 16
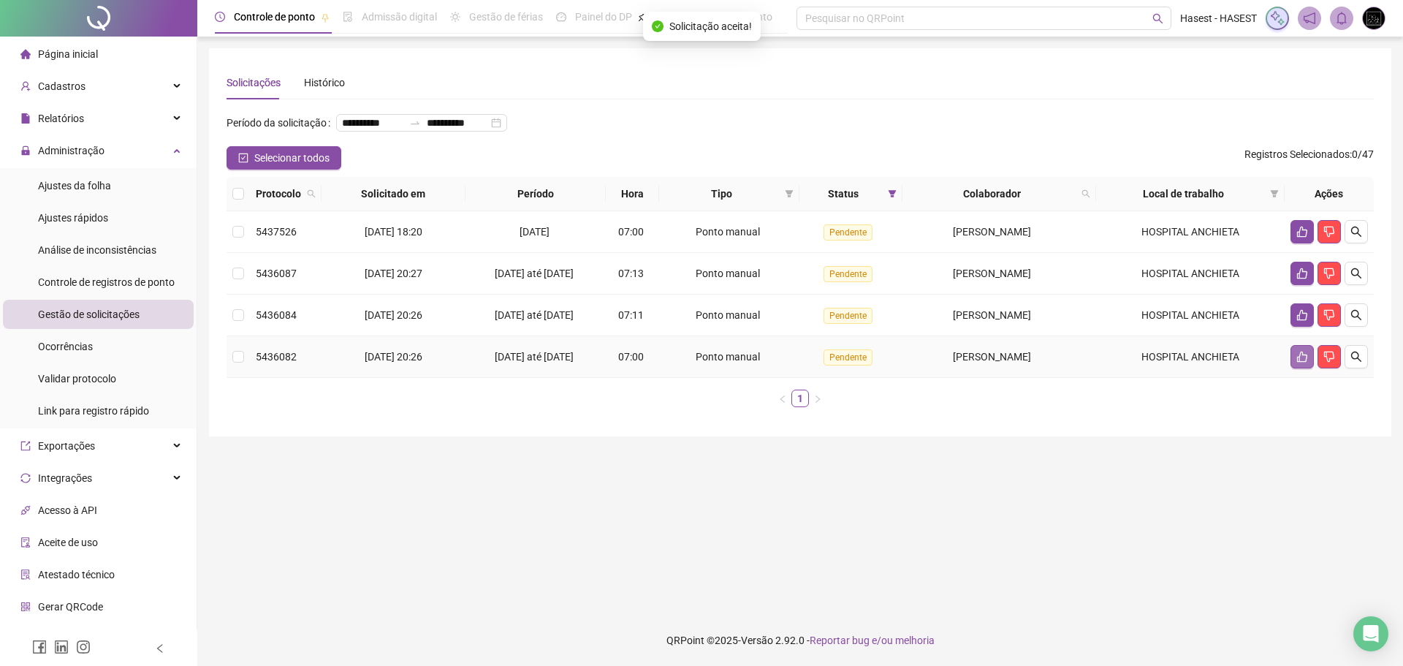
click at [1300, 362] on icon "like" at bounding box center [1302, 357] width 12 height 12
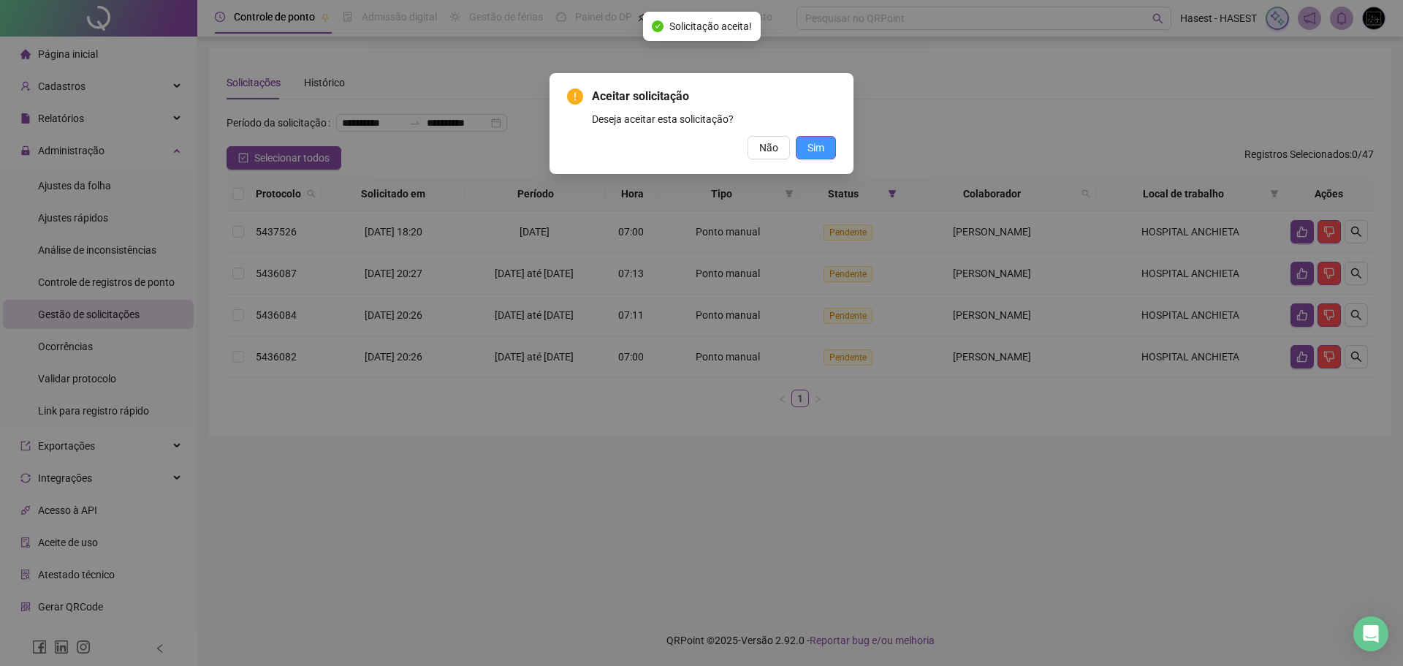
click at [819, 146] on span "Sim" at bounding box center [815, 148] width 17 height 16
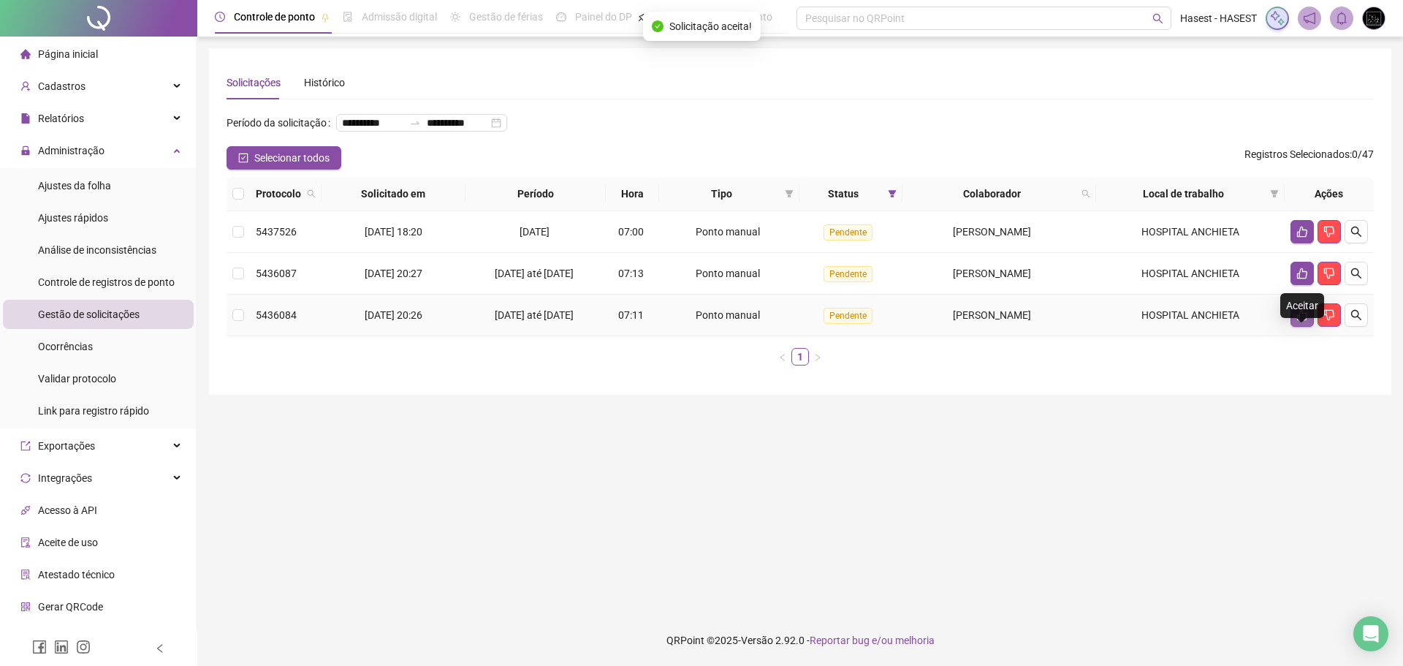
click at [1300, 321] on icon "like" at bounding box center [1302, 315] width 10 height 11
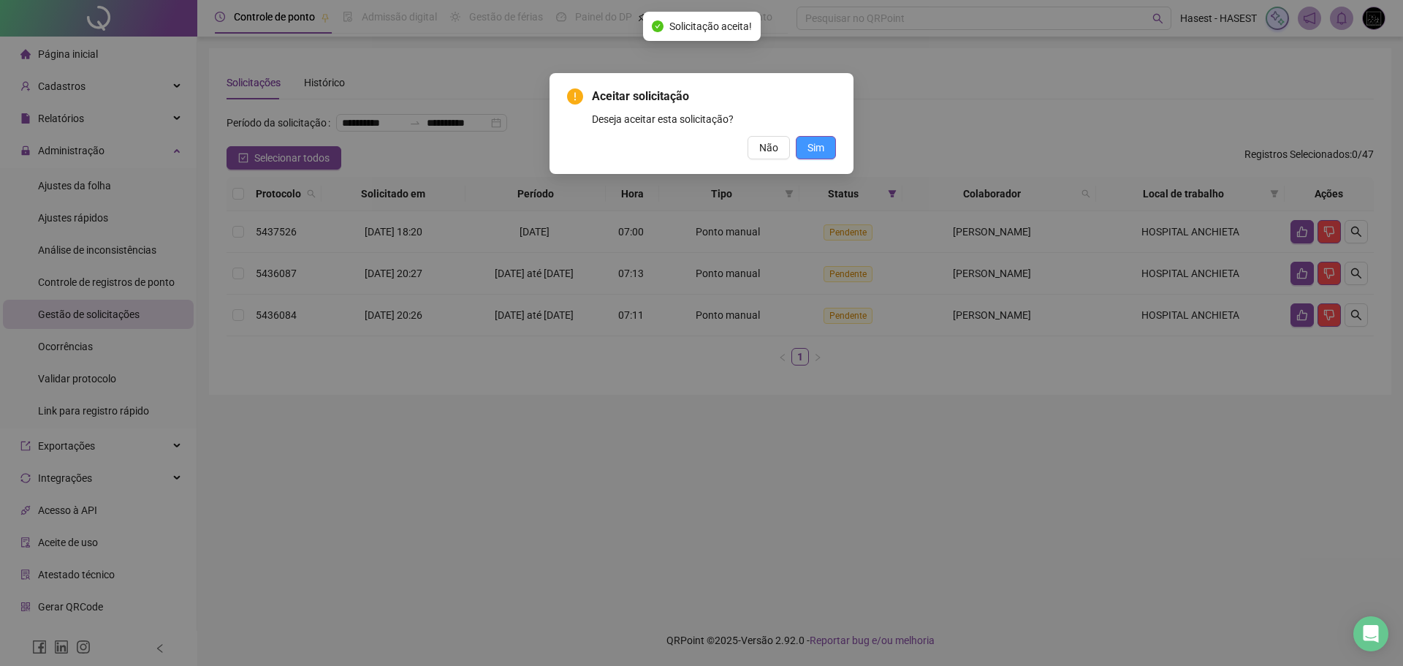
click at [820, 149] on span "Sim" at bounding box center [815, 148] width 17 height 16
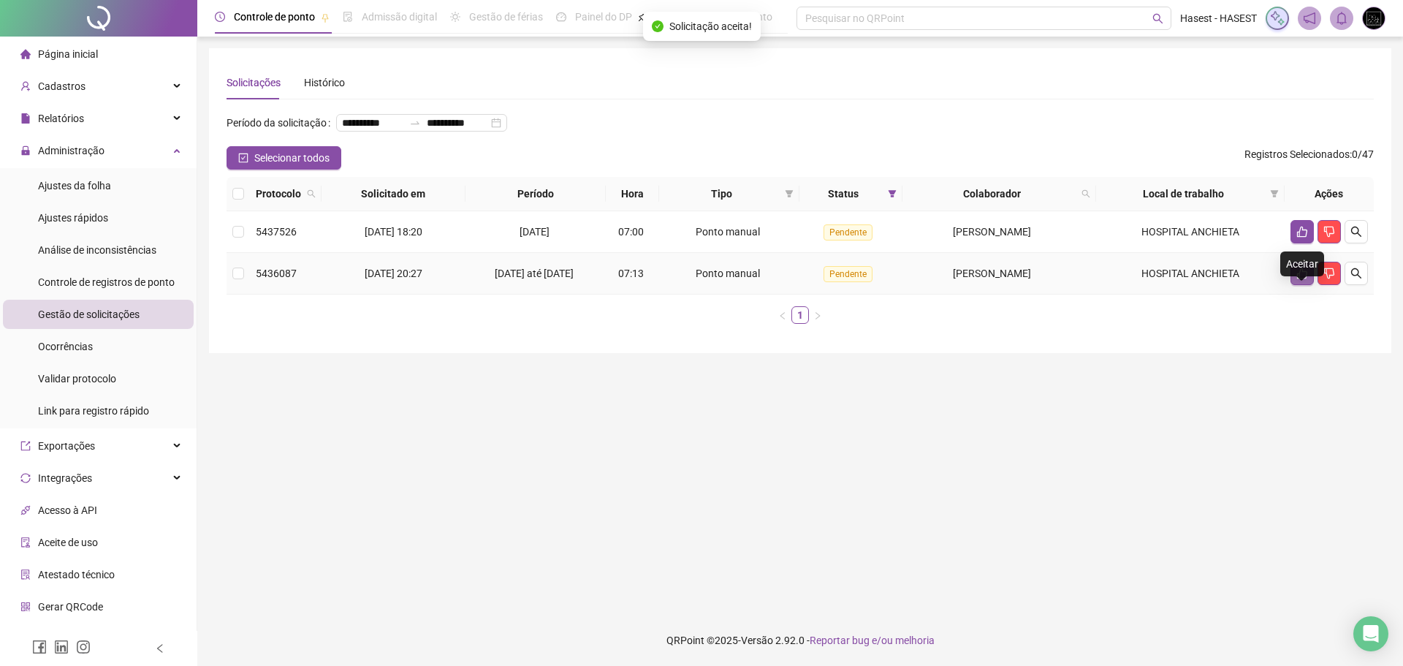
click at [1302, 279] on icon "like" at bounding box center [1302, 273] width 12 height 12
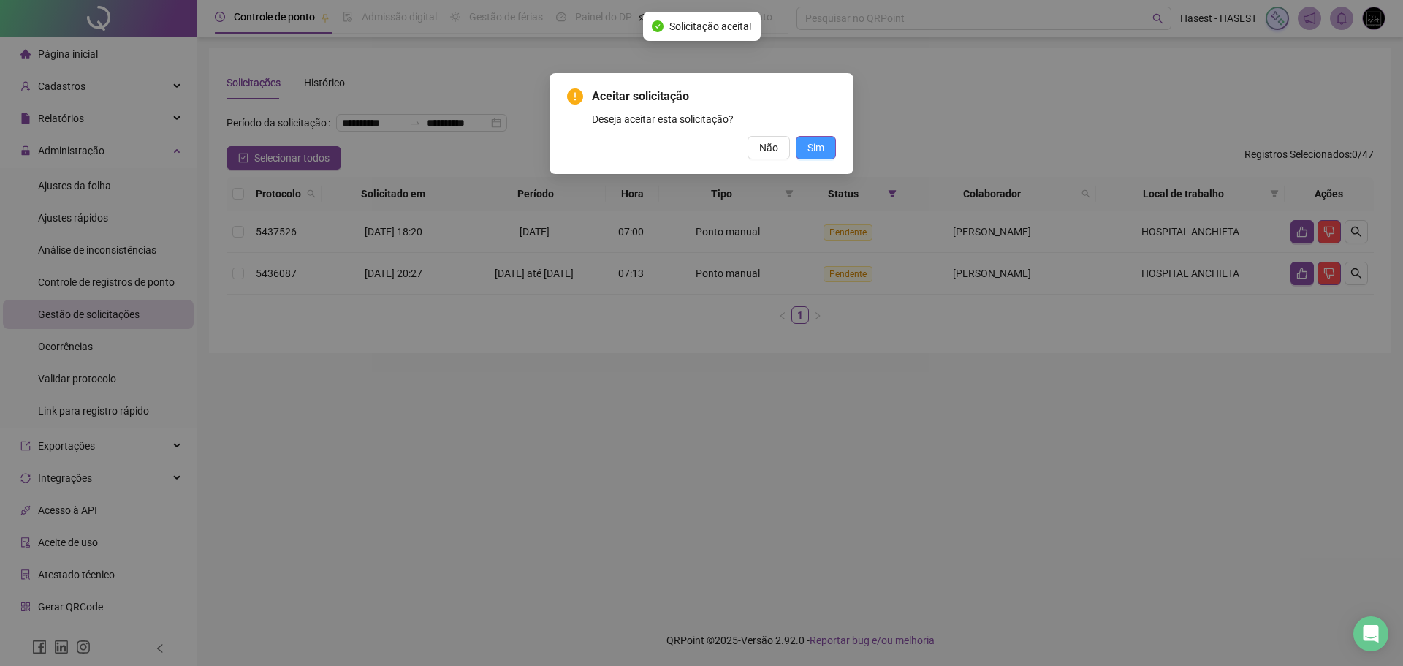
click at [814, 147] on span "Sim" at bounding box center [815, 148] width 17 height 16
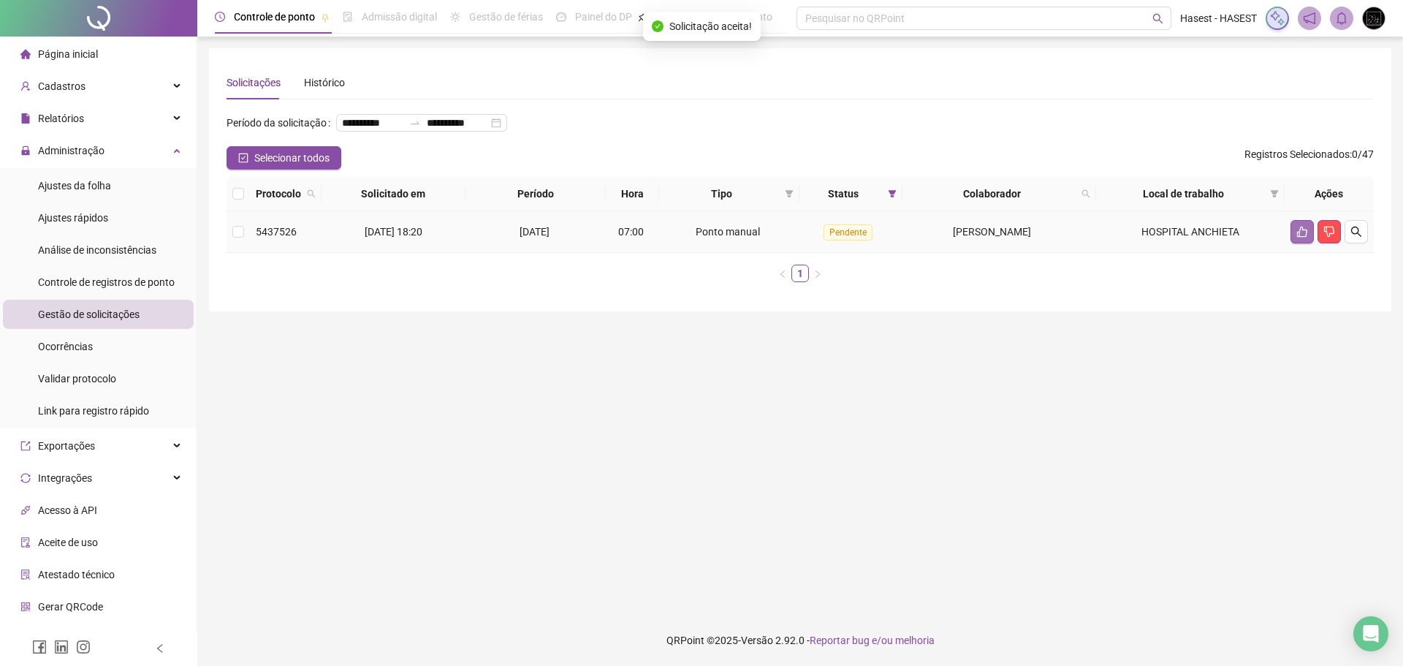
click at [1299, 237] on icon "like" at bounding box center [1302, 232] width 10 height 11
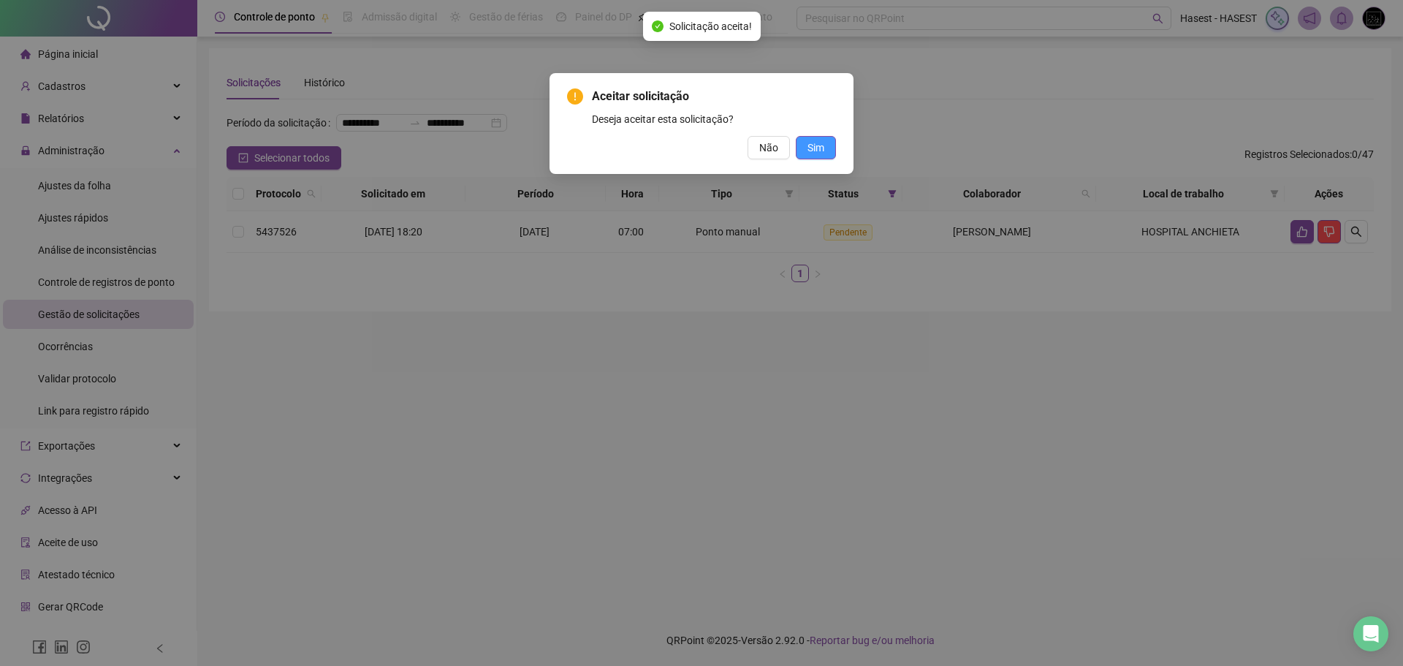
click at [820, 151] on span "Sim" at bounding box center [815, 148] width 17 height 16
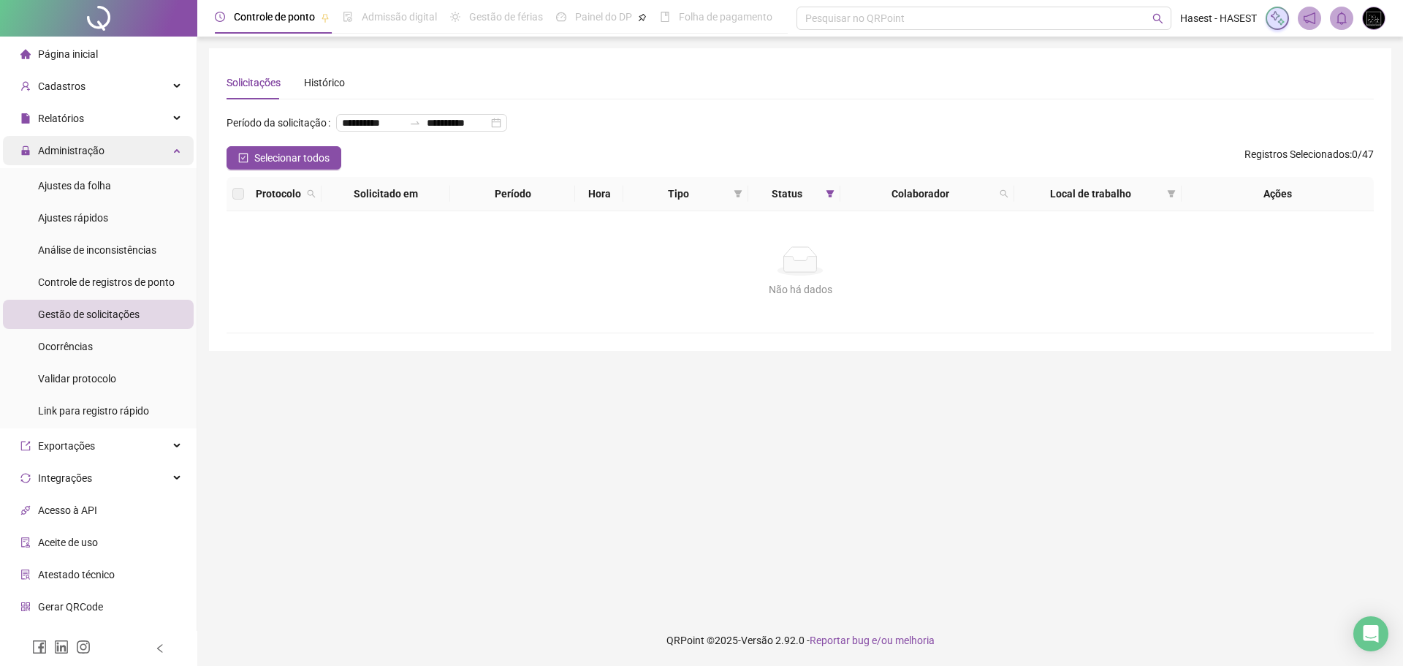
click at [165, 146] on div "Administração" at bounding box center [98, 150] width 191 height 29
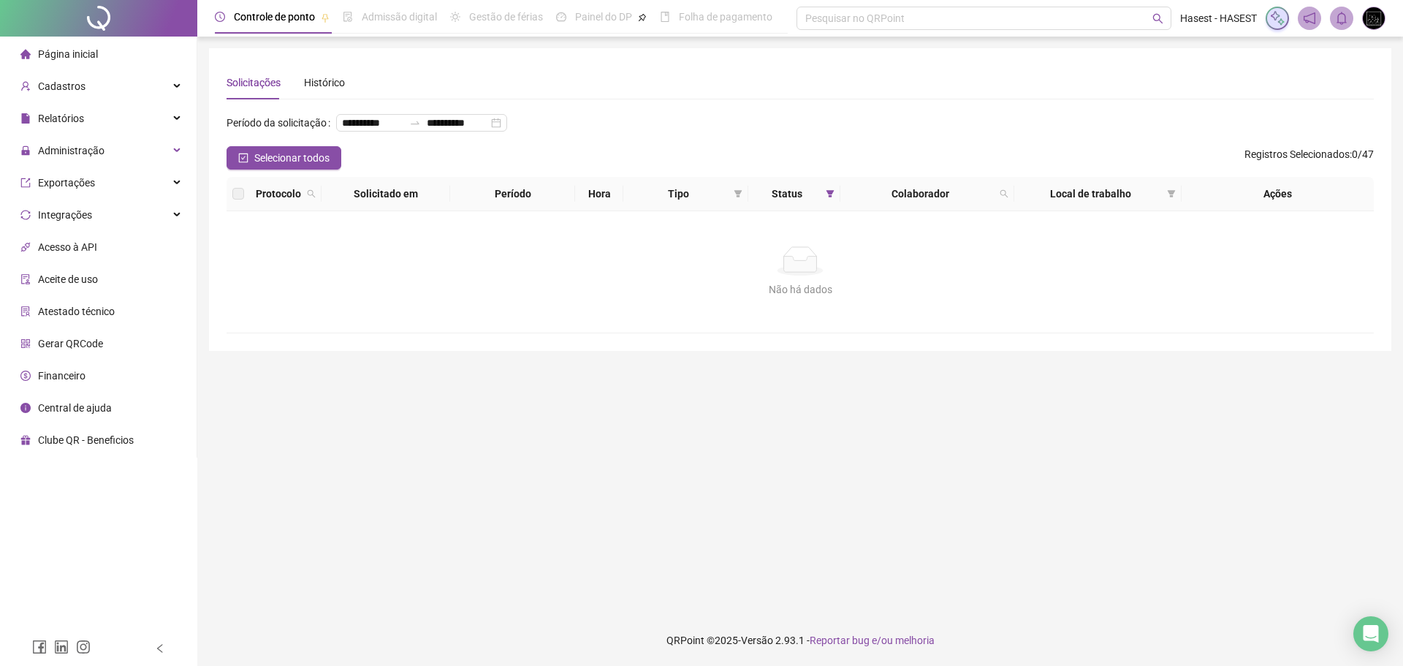
click at [79, 53] on span "Página inicial" at bounding box center [68, 54] width 60 height 12
